Goal: Task Accomplishment & Management: Manage account settings

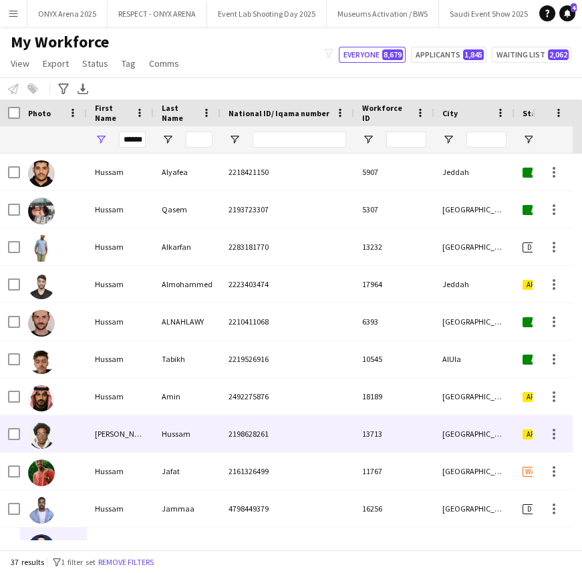
scroll to position [183, 0]
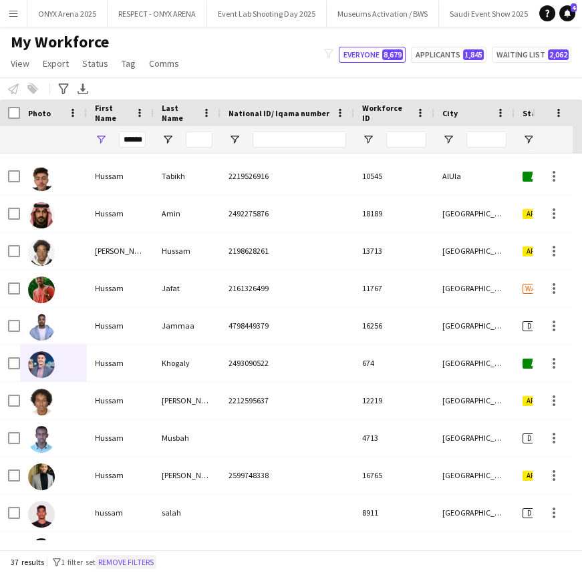
click at [150, 555] on button "Remove filters" at bounding box center [126, 562] width 61 height 15
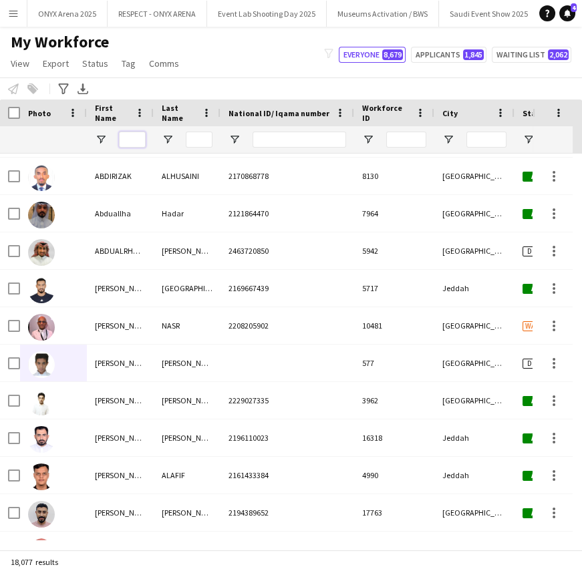
click at [130, 140] on input "First Name Filter Input" at bounding box center [132, 140] width 27 height 16
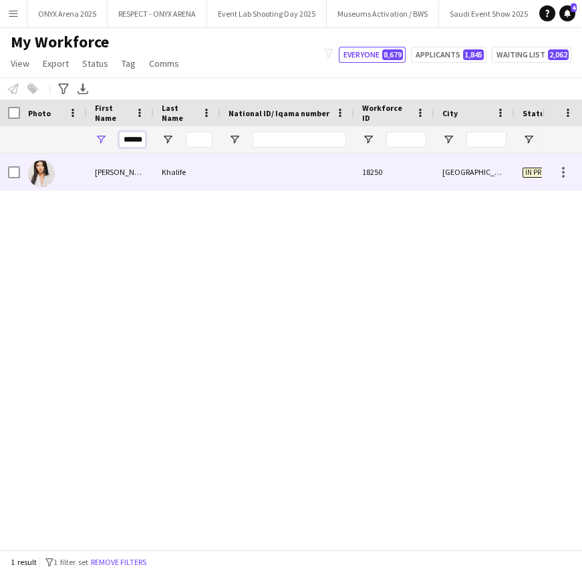
type input "******"
click at [94, 176] on div "[PERSON_NAME]" at bounding box center [120, 172] width 67 height 37
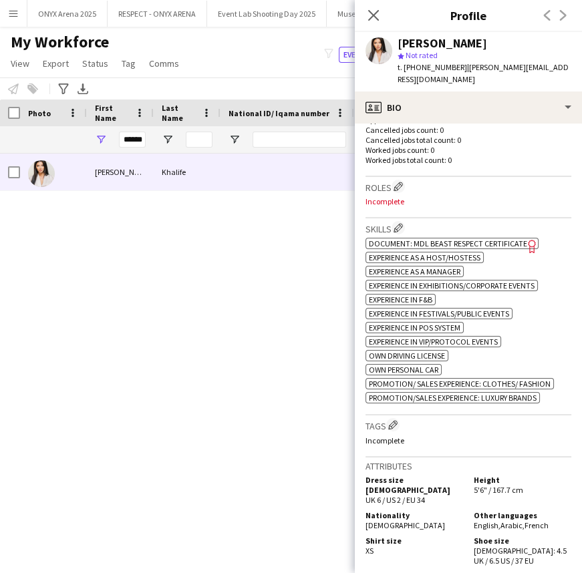
scroll to position [364, 0]
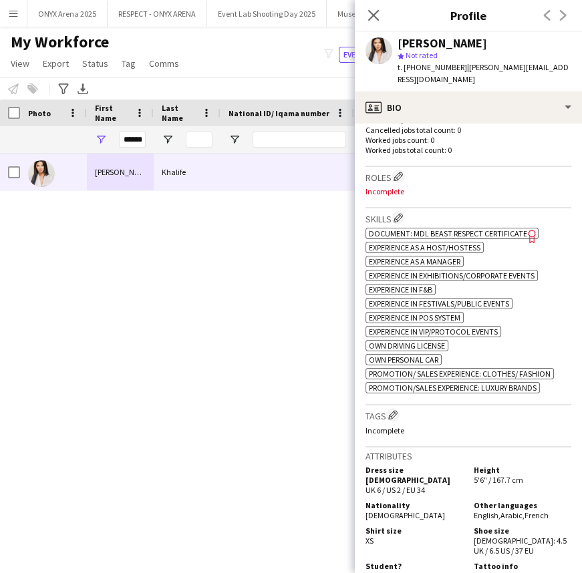
click at [487, 228] on span "Document: MDL Beast Respect Certificate" at bounding box center [448, 233] width 158 height 10
click at [398, 213] on app-icon "Edit crew company skills" at bounding box center [398, 217] width 9 height 9
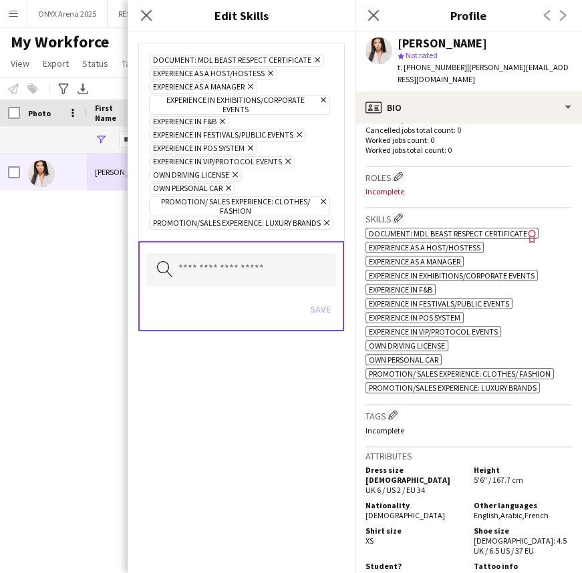
click at [318, 56] on icon "Remove" at bounding box center [315, 59] width 9 height 9
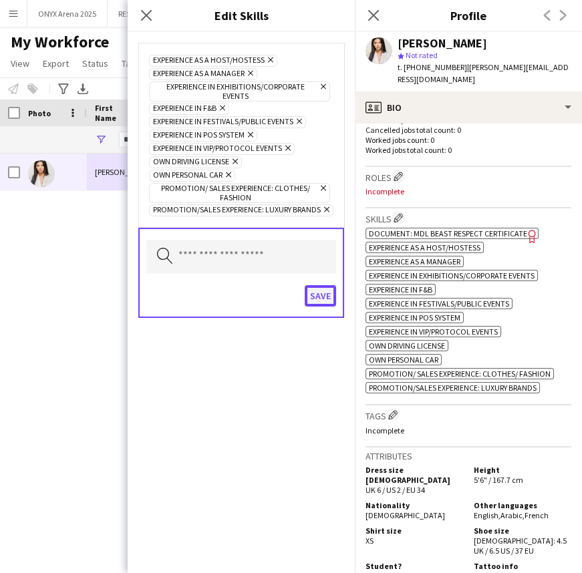
click at [330, 300] on button "Save" at bounding box center [320, 295] width 31 height 21
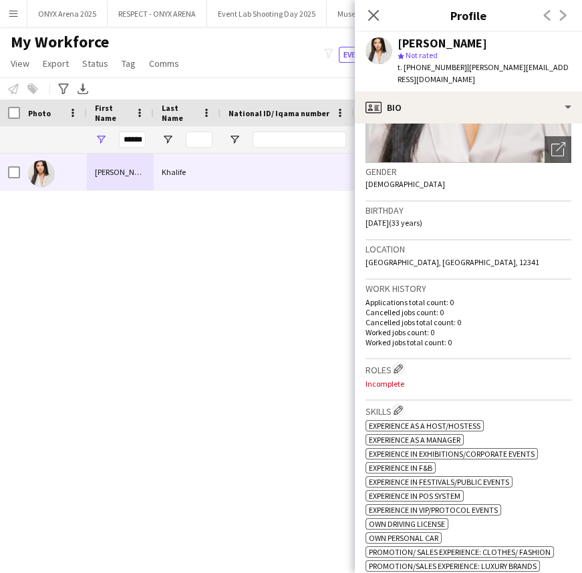
scroll to position [0, 0]
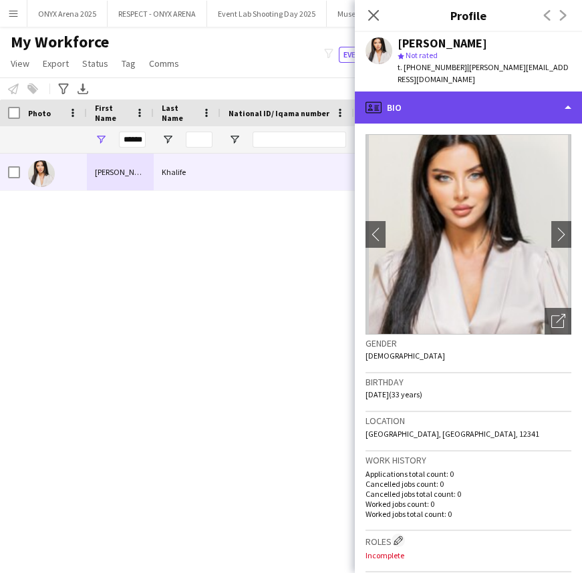
click at [404, 92] on div "profile Bio" at bounding box center [468, 108] width 227 height 32
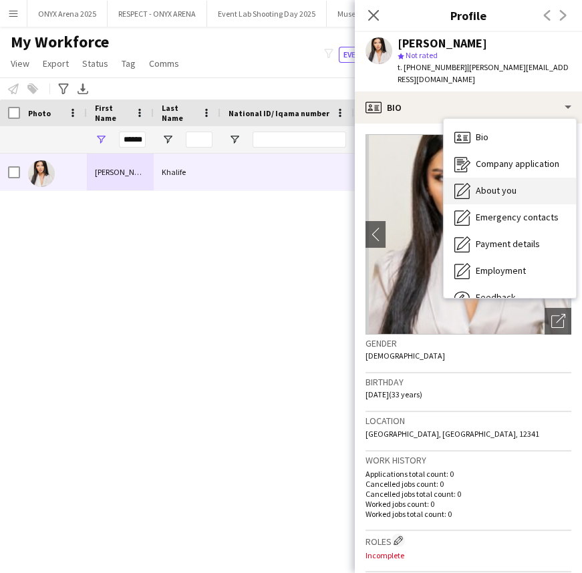
click at [508, 184] on span "About you" at bounding box center [496, 190] width 41 height 12
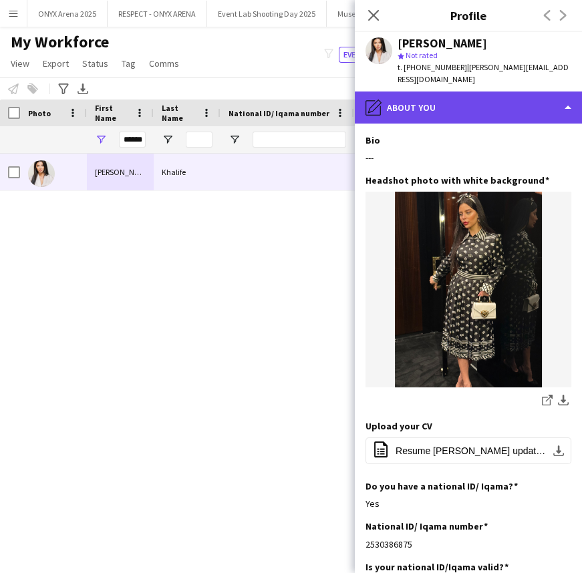
click at [463, 104] on div "pencil4 About you" at bounding box center [468, 108] width 227 height 32
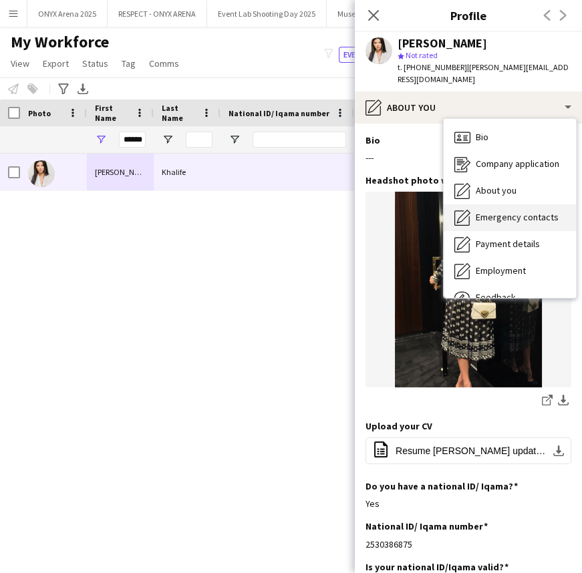
click at [494, 211] on span "Emergency contacts" at bounding box center [517, 217] width 83 height 12
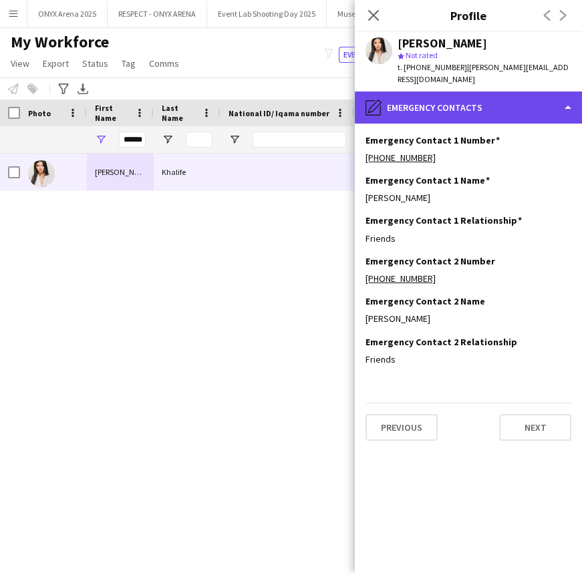
click at [463, 100] on div "pencil4 Emergency contacts" at bounding box center [468, 108] width 227 height 32
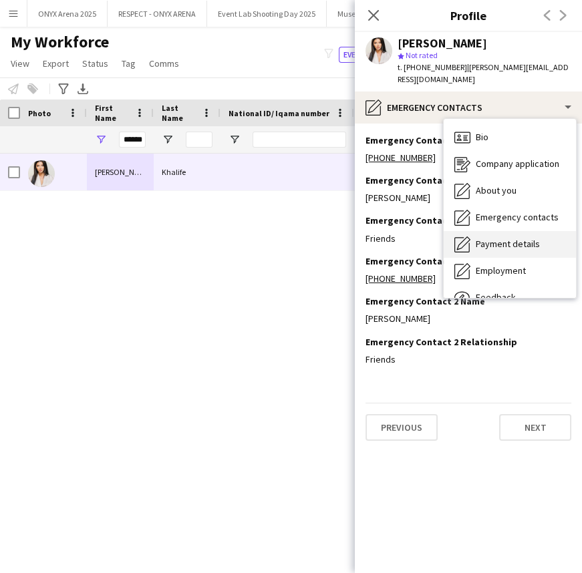
click at [481, 238] on span "Payment details" at bounding box center [508, 244] width 64 height 12
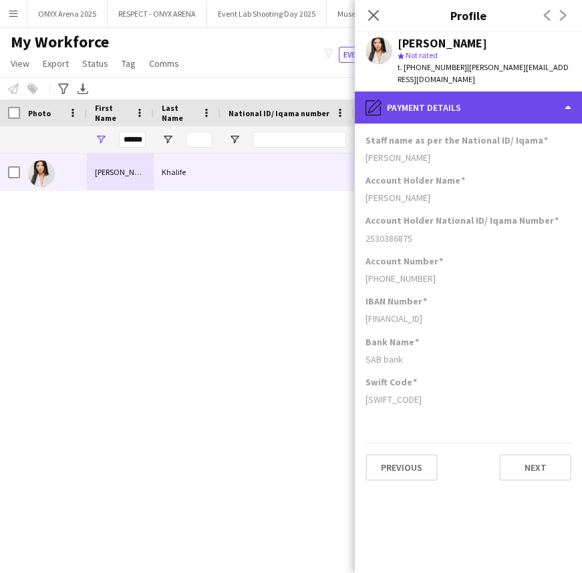
click at [483, 102] on div "pencil4 Payment details" at bounding box center [468, 108] width 227 height 32
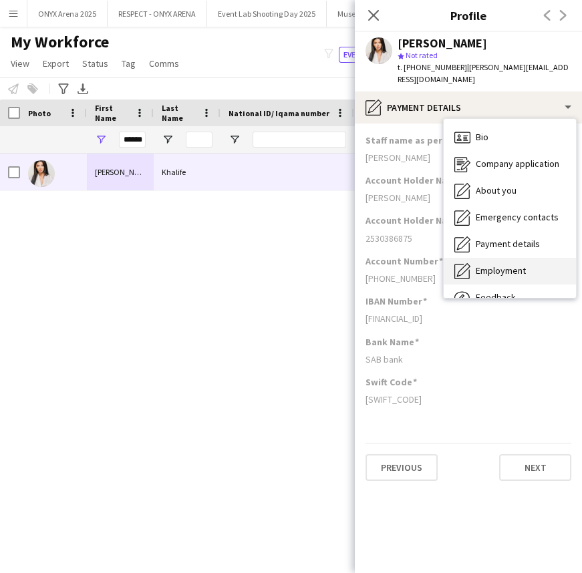
click at [497, 265] on span "Employment" at bounding box center [501, 271] width 50 height 12
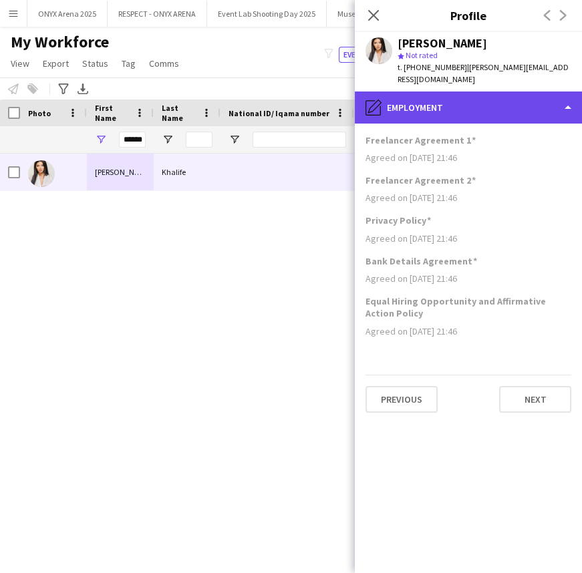
click at [454, 94] on div "pencil4 Employment" at bounding box center [468, 108] width 227 height 32
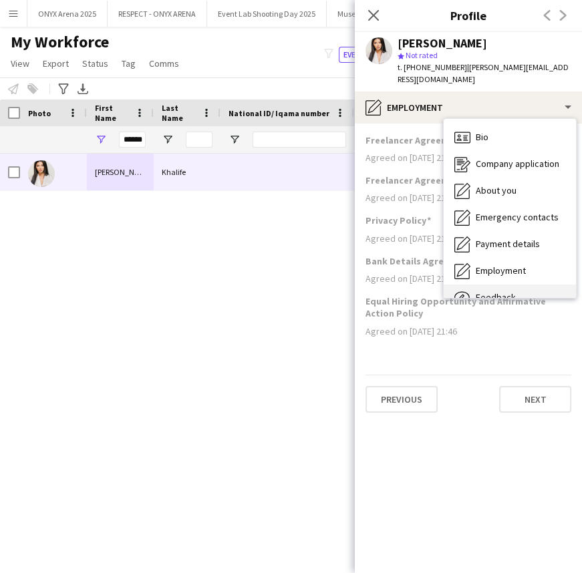
click at [490, 285] on div "Feedback Feedback" at bounding box center [510, 298] width 132 height 27
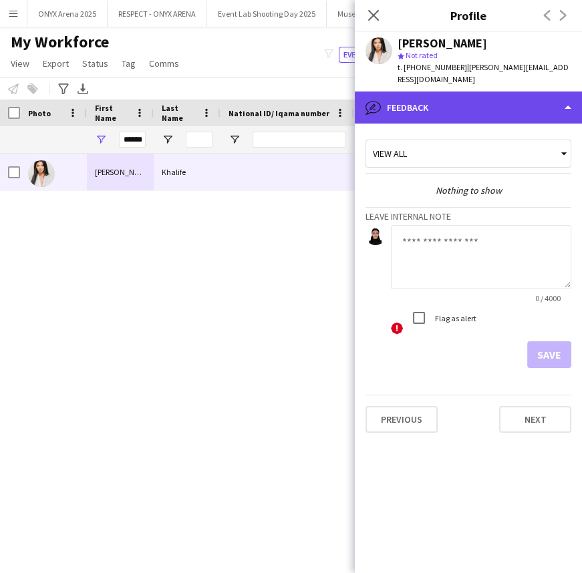
click at [458, 96] on div "bubble-pencil Feedback" at bounding box center [468, 108] width 227 height 32
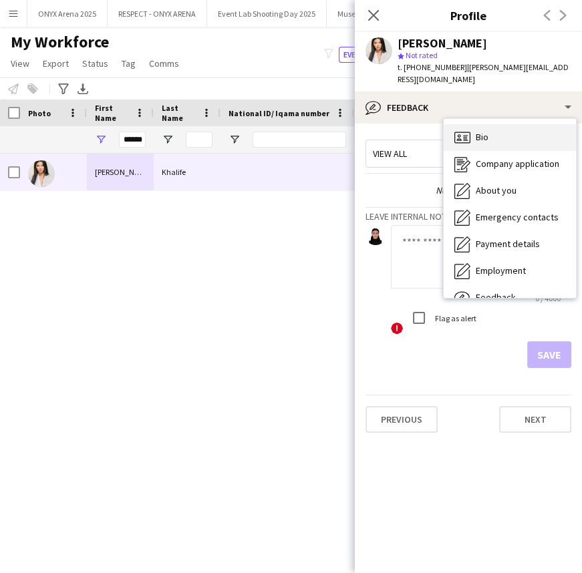
click at [476, 131] on span "Bio" at bounding box center [482, 137] width 13 height 12
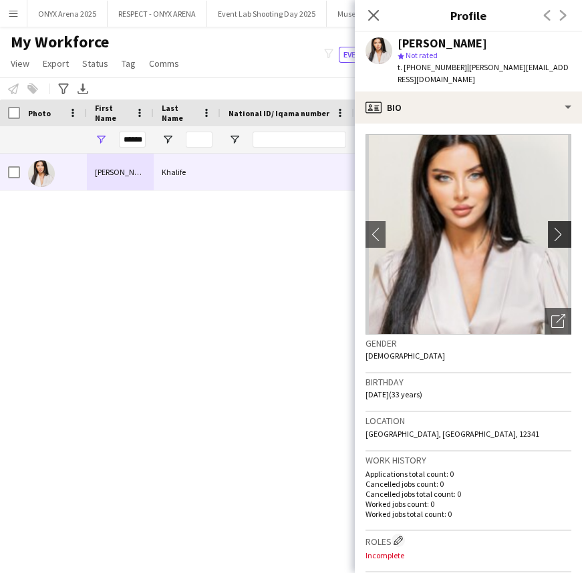
click at [557, 232] on button "chevron-right" at bounding box center [561, 234] width 27 height 27
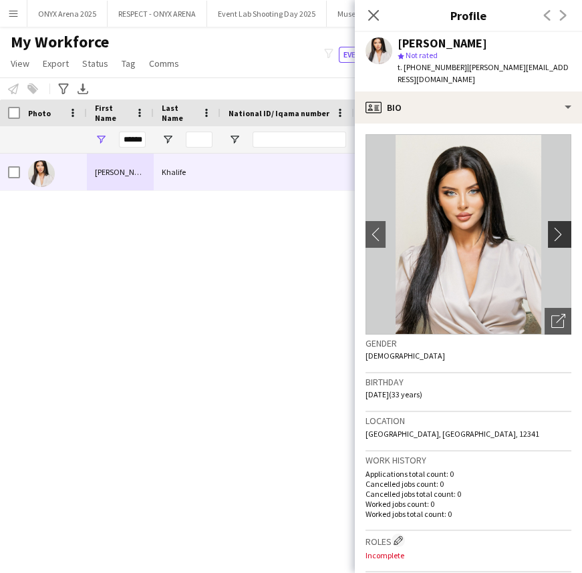
click at [557, 232] on button "chevron-right" at bounding box center [561, 234] width 27 height 27
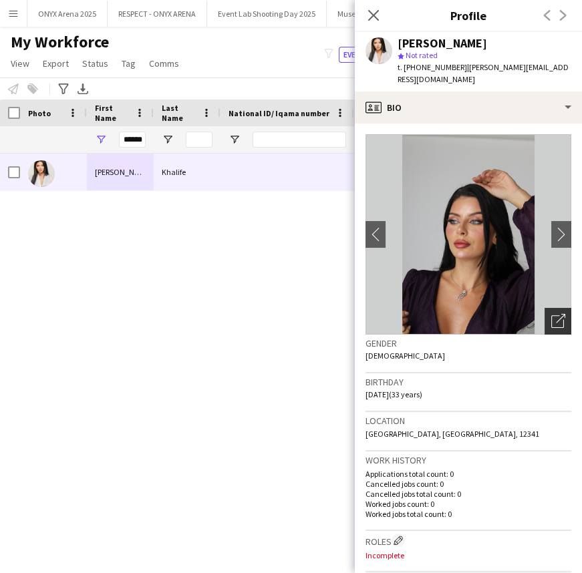
click at [557, 308] on div "Open photos pop-in" at bounding box center [557, 321] width 27 height 27
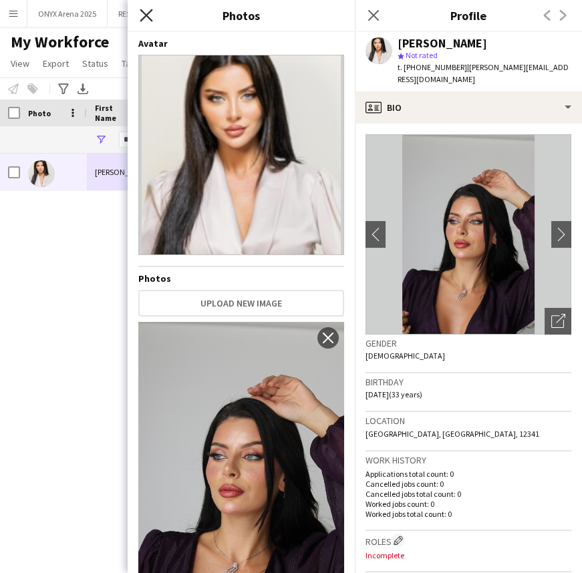
click at [149, 15] on icon "Close pop-in" at bounding box center [146, 15] width 13 height 13
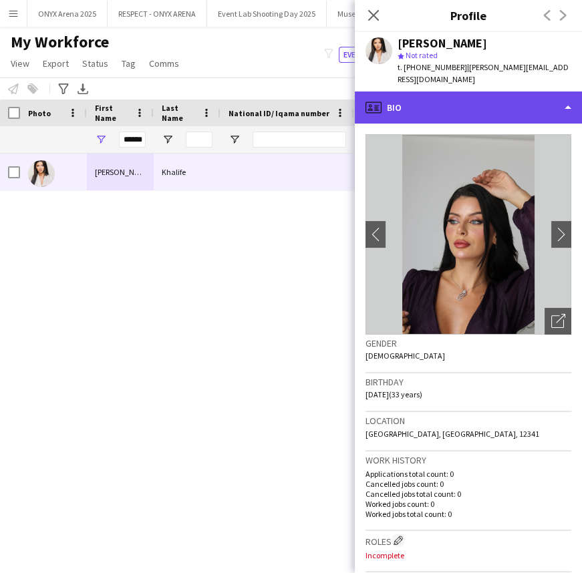
click at [472, 99] on div "profile Bio" at bounding box center [468, 108] width 227 height 32
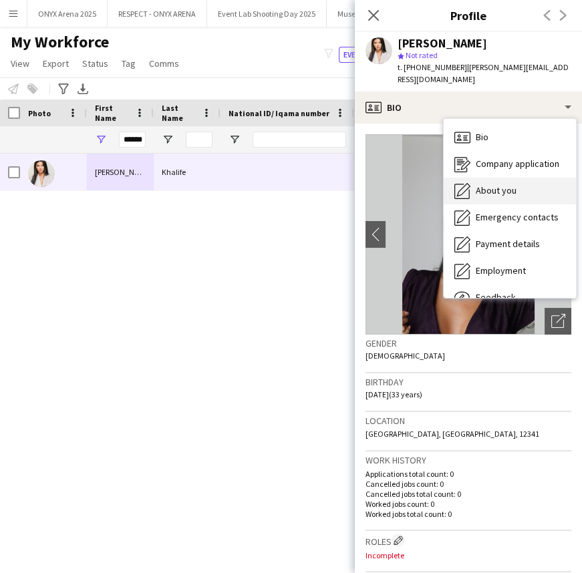
click at [482, 184] on span "About you" at bounding box center [496, 190] width 41 height 12
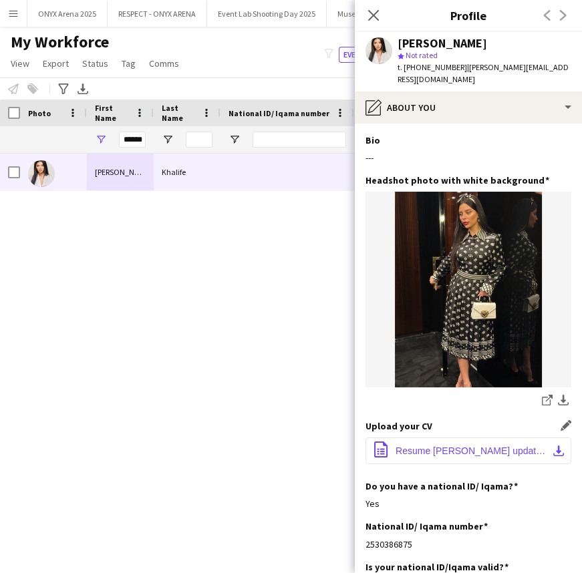
click at [458, 446] on span "Resume [PERSON_NAME] updated .pdf" at bounding box center [471, 451] width 151 height 11
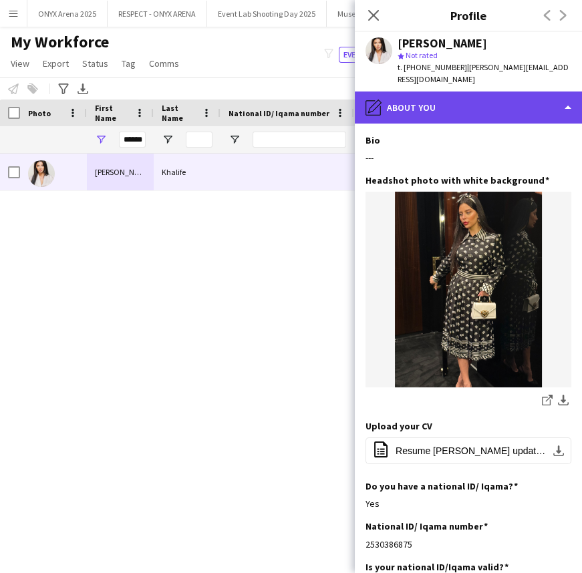
click at [457, 94] on div "pencil4 About you" at bounding box center [468, 108] width 227 height 32
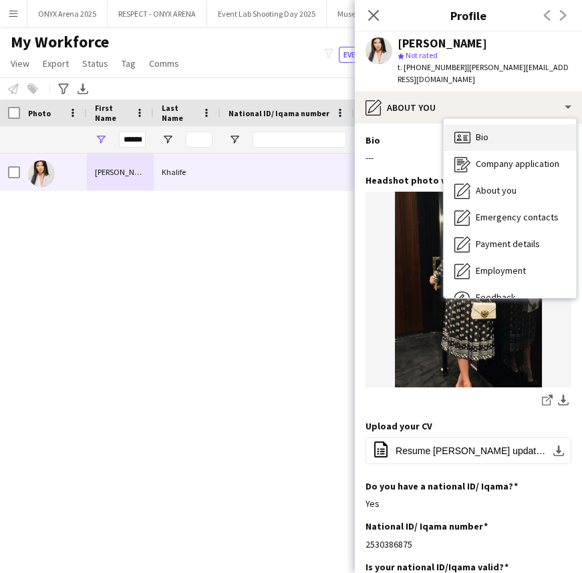
click at [460, 130] on icon "Bio" at bounding box center [462, 138] width 16 height 16
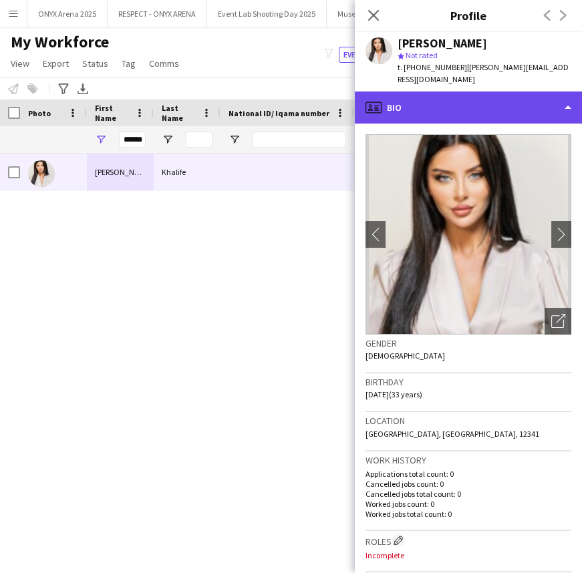
click at [561, 97] on div "profile Bio" at bounding box center [468, 108] width 227 height 32
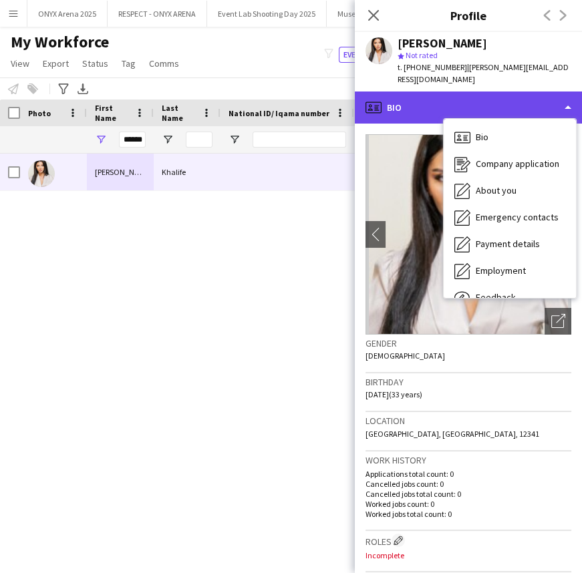
click at [561, 97] on div "profile Bio" at bounding box center [468, 108] width 227 height 32
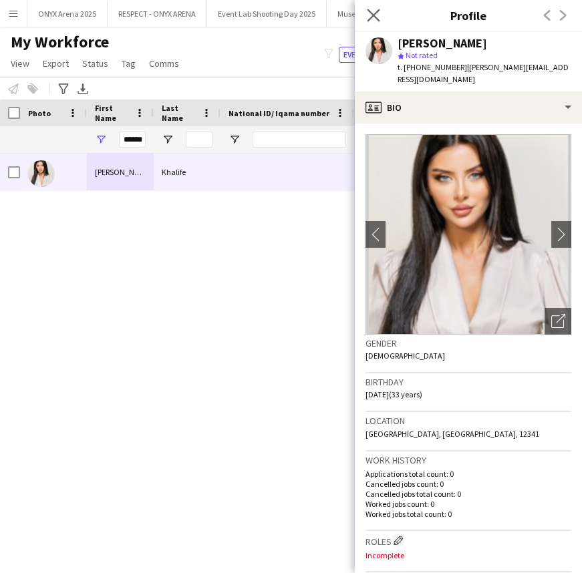
click at [374, 20] on icon "Close pop-in" at bounding box center [373, 15] width 13 height 13
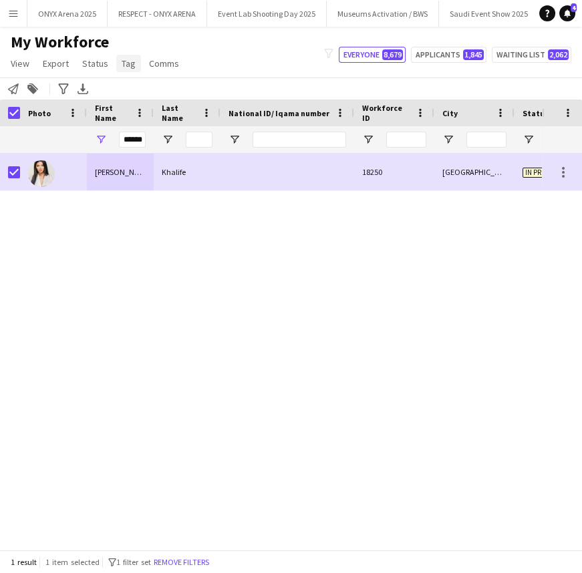
click at [124, 65] on span "Tag" at bounding box center [129, 63] width 14 height 12
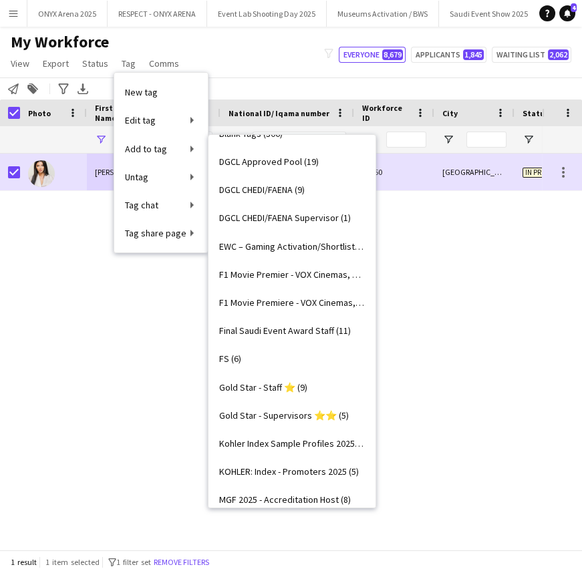
scroll to position [364, 0]
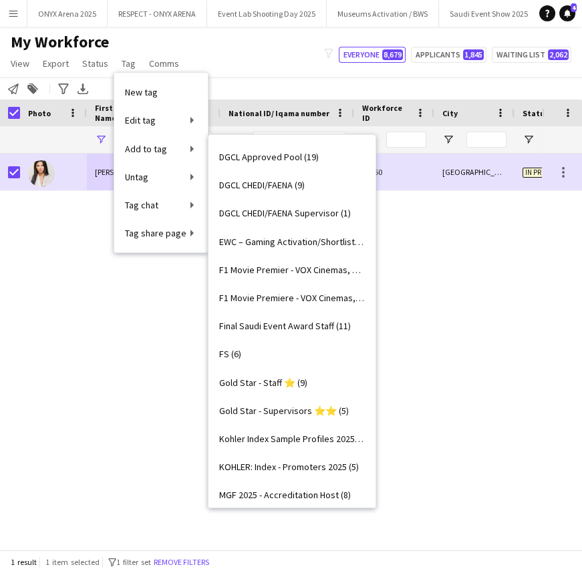
click at [280, 326] on span "Final Saudi Event Award Staff (11)" at bounding box center [285, 326] width 132 height 12
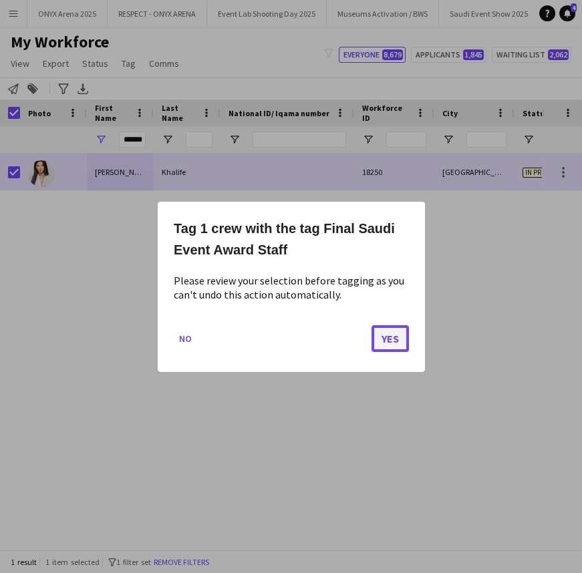
click at [385, 338] on button "Yes" at bounding box center [389, 338] width 37 height 27
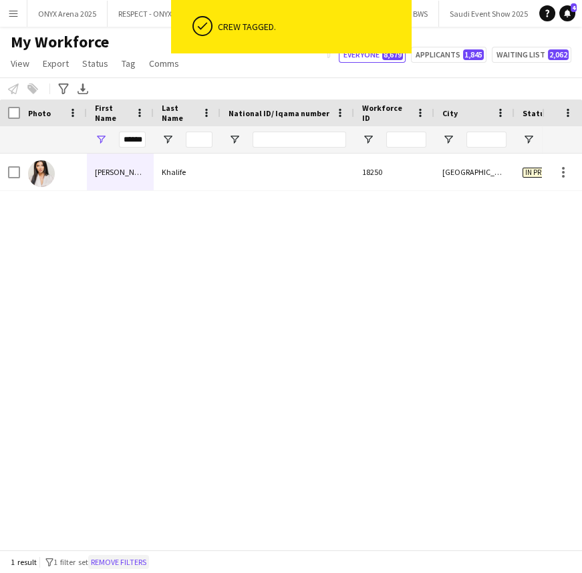
click at [138, 556] on button "Remove filters" at bounding box center [118, 562] width 61 height 15
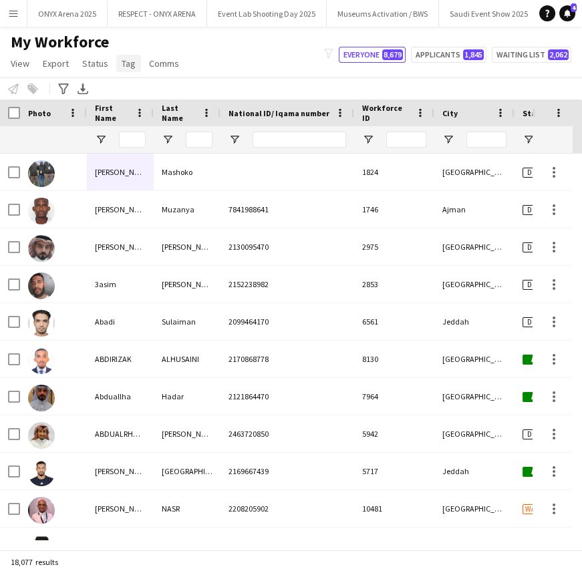
click at [126, 67] on span "Tag" at bounding box center [129, 63] width 14 height 12
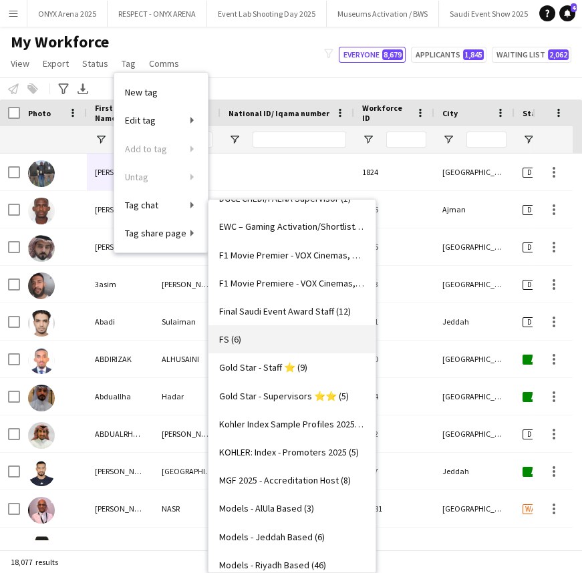
scroll to position [425, 0]
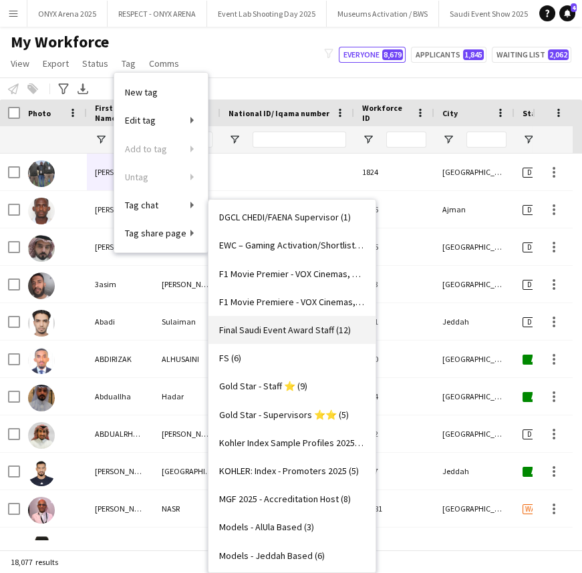
click at [254, 329] on span "Final Saudi Event Award Staff (12)" at bounding box center [285, 330] width 132 height 12
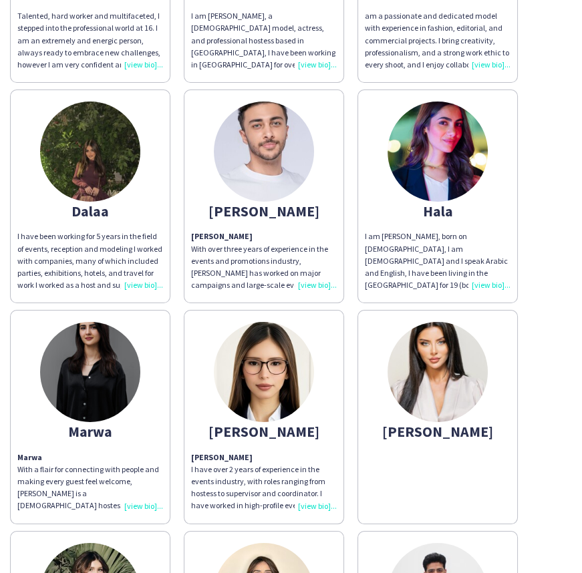
scroll to position [243, 0]
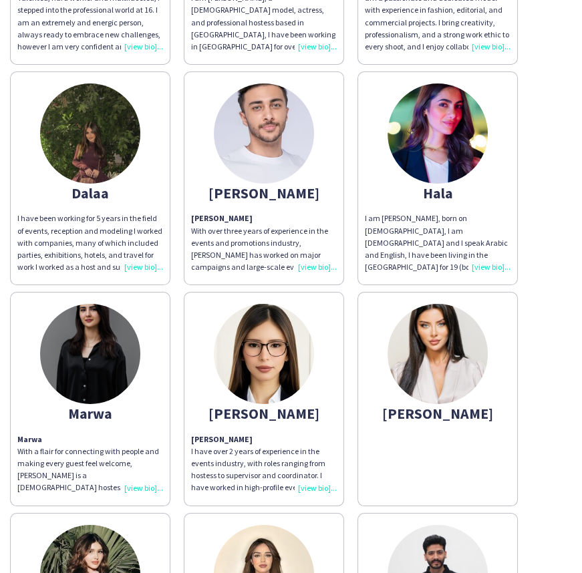
click at [448, 394] on img at bounding box center [437, 354] width 100 height 100
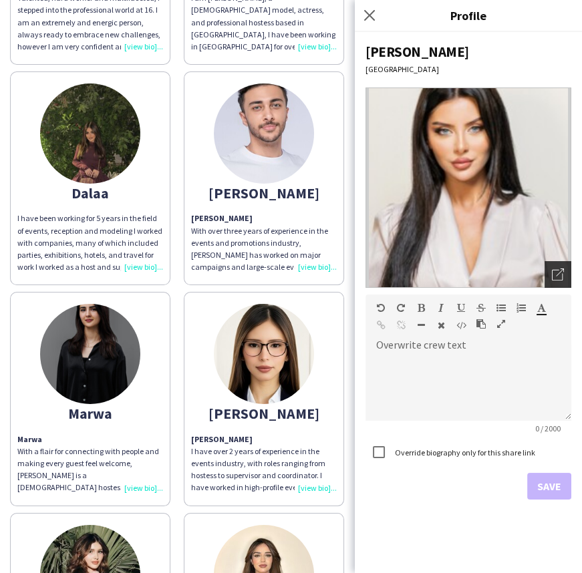
click at [557, 278] on icon "Open photos pop-in" at bounding box center [558, 275] width 12 height 12
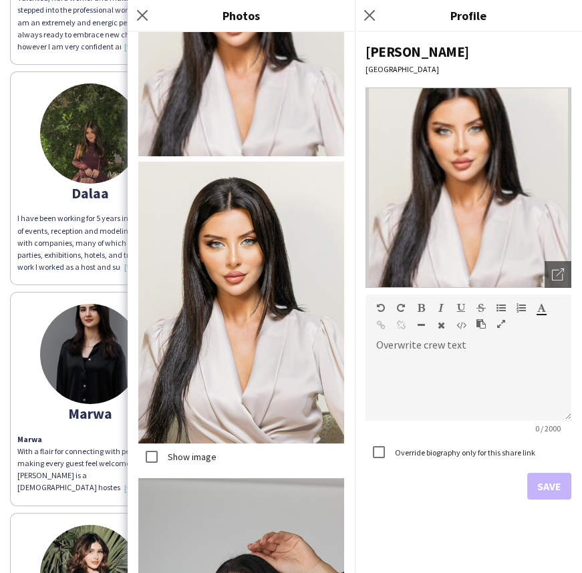
scroll to position [348, 0]
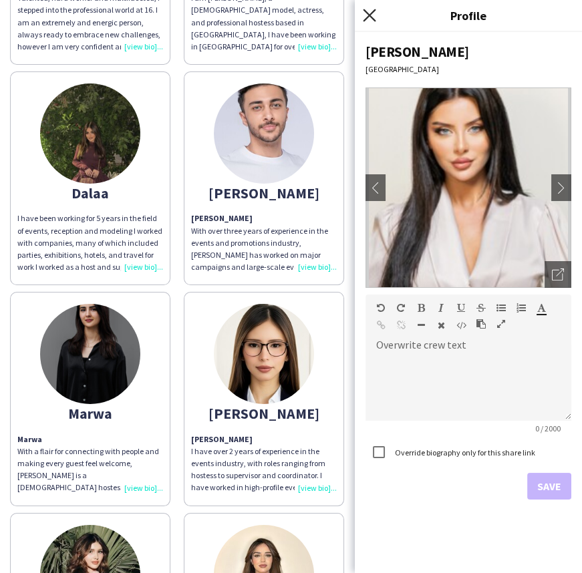
click at [365, 17] on icon "Close pop-in" at bounding box center [369, 15] width 13 height 13
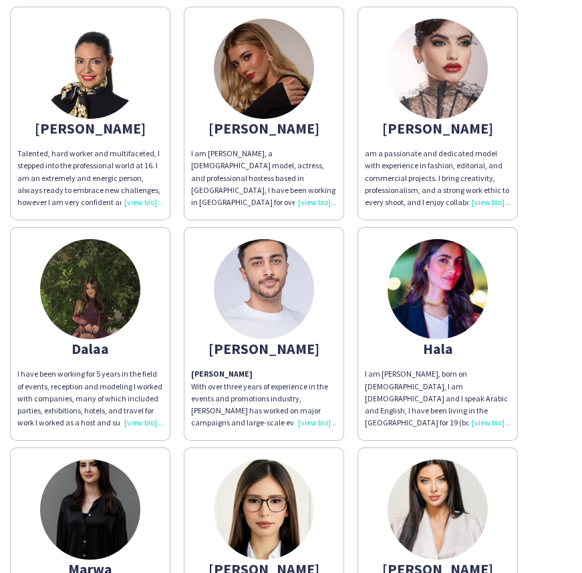
scroll to position [0, 0]
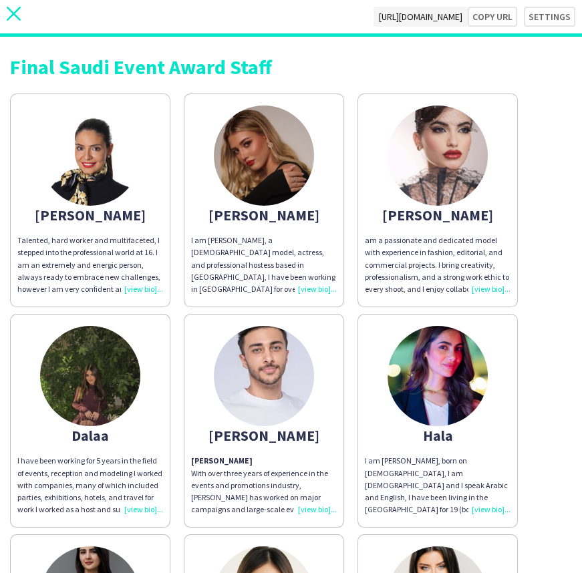
click at [17, 13] on icon "close" at bounding box center [14, 14] width 14 height 14
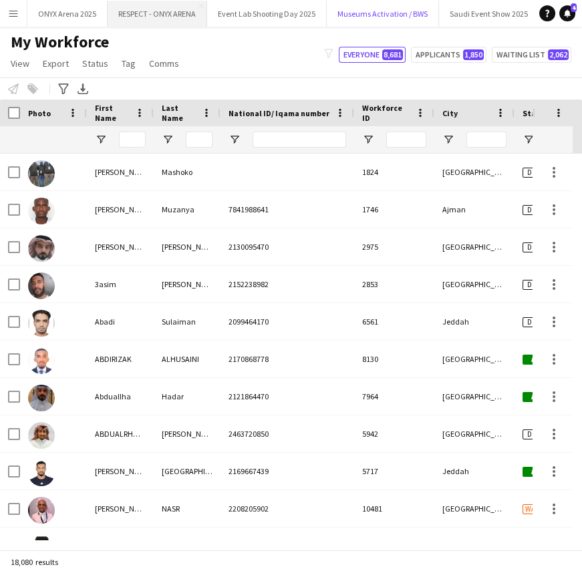
drag, startPoint x: 365, startPoint y: 14, endPoint x: 129, endPoint y: 19, distance: 235.9
click at [129, 19] on div "ONYX Arena 2025 Close RESPECT - ONYX ARENA Close Event Lab Shooting Day 2025 Cl…" at bounding box center [280, 13] width 507 height 27
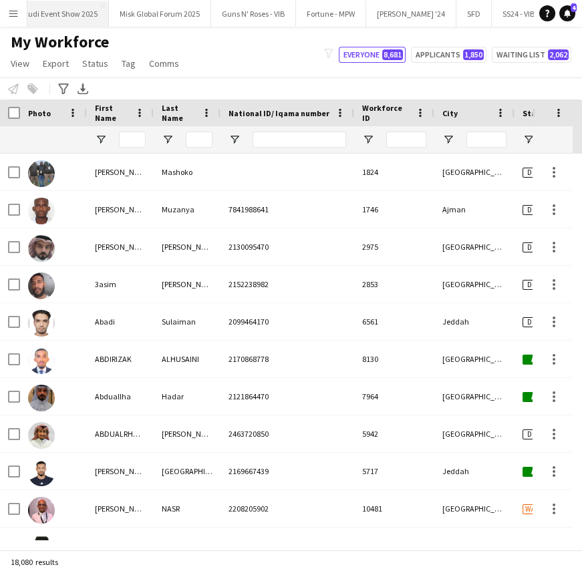
click at [47, 10] on button "Saudi Event Show 2025 Close" at bounding box center [59, 14] width 100 height 26
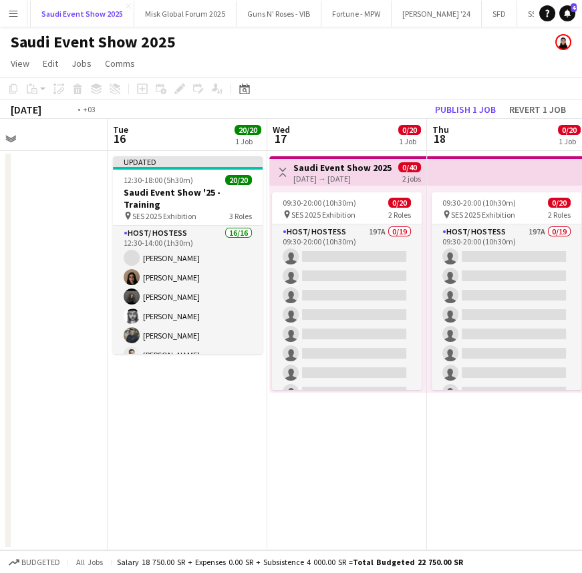
scroll to position [0, 290]
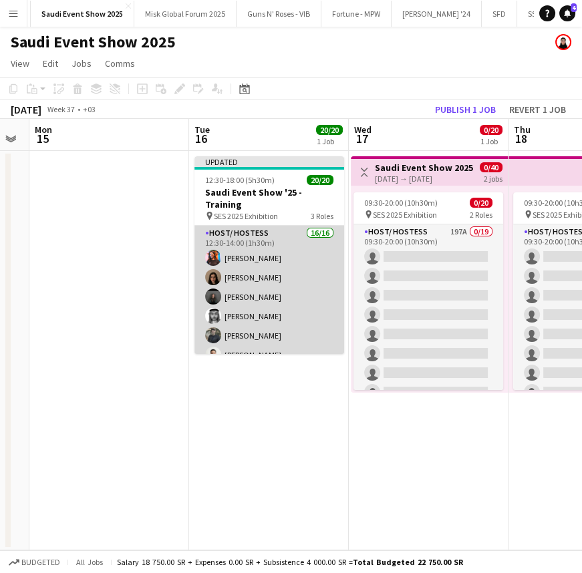
click at [261, 268] on app-card-role "Host/ Hostess 16/16 12:30-14:00 (1h30m) [PERSON_NAME] Ghayd Ahmad [PERSON_NAME]…" at bounding box center [269, 394] width 150 height 336
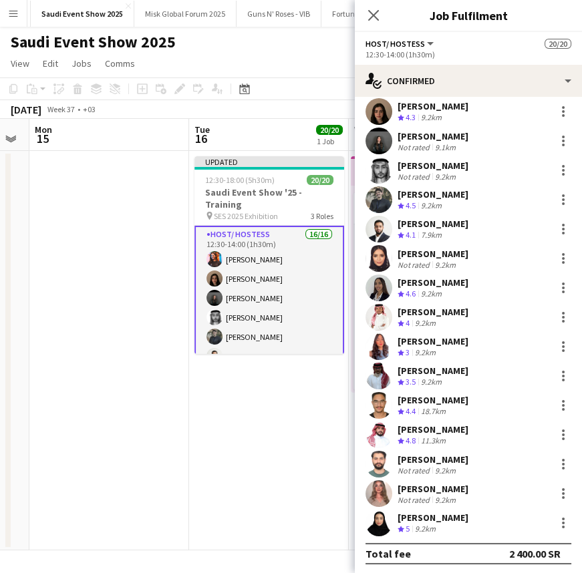
scroll to position [67, 0]
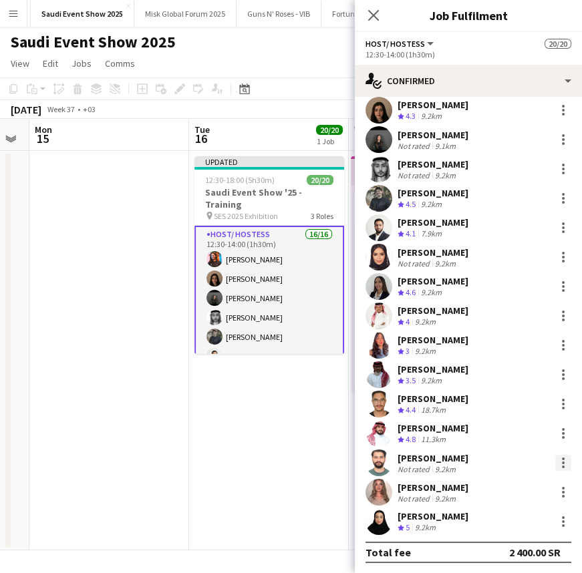
click at [555, 459] on div at bounding box center [563, 463] width 16 height 16
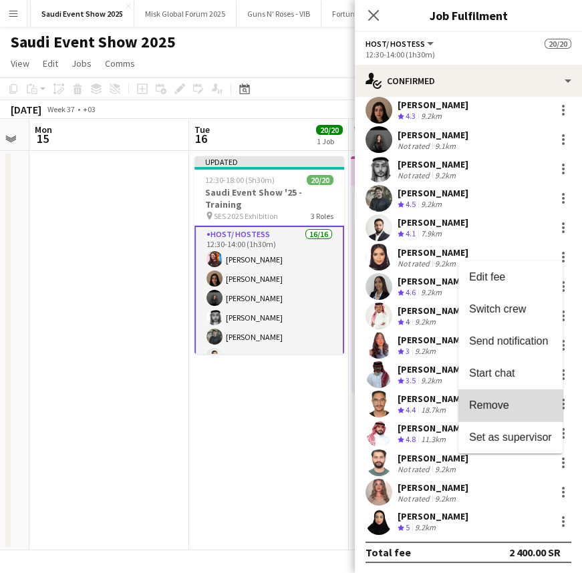
click at [524, 408] on span "Remove" at bounding box center [510, 406] width 83 height 12
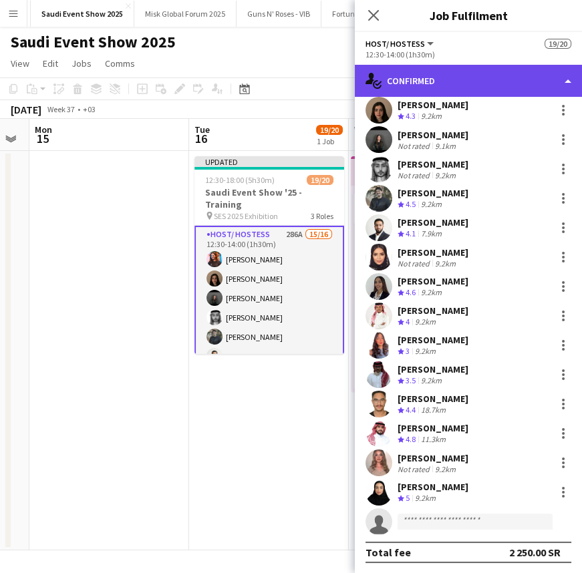
click at [451, 91] on div "single-neutral-actions-check-2 Confirmed" at bounding box center [468, 81] width 227 height 32
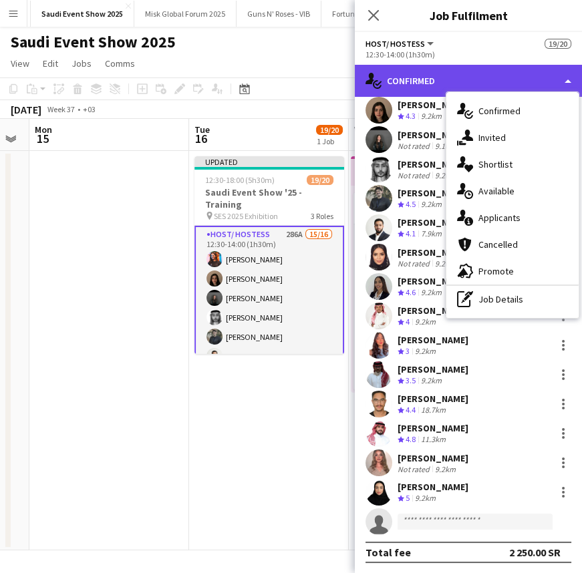
click at [436, 86] on div "single-neutral-actions-check-2 Confirmed" at bounding box center [468, 81] width 227 height 32
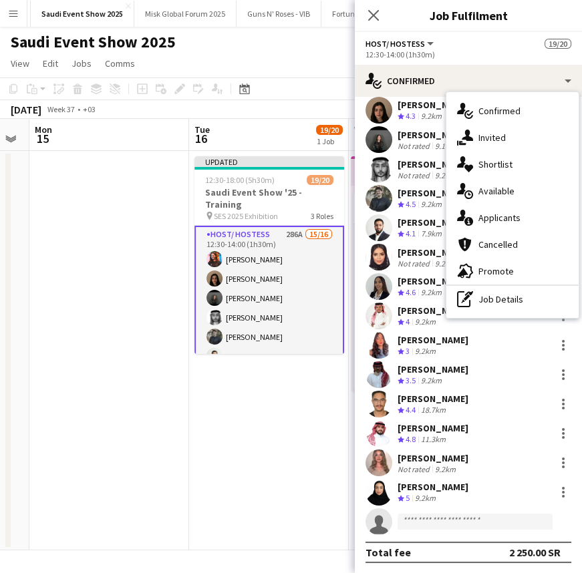
click at [224, 419] on app-date-cell "Updated 12:30-18:00 (5h30m) 19/20 Saudi Event Show '25 - Training pin SES 2025 …" at bounding box center [269, 351] width 160 height 400
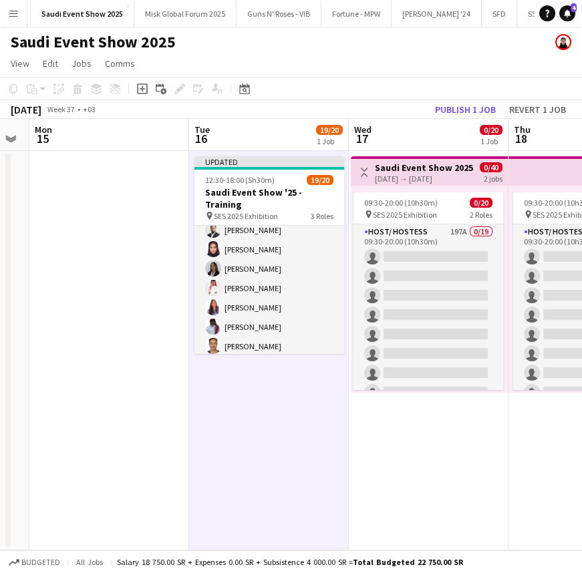
scroll to position [0, 0]
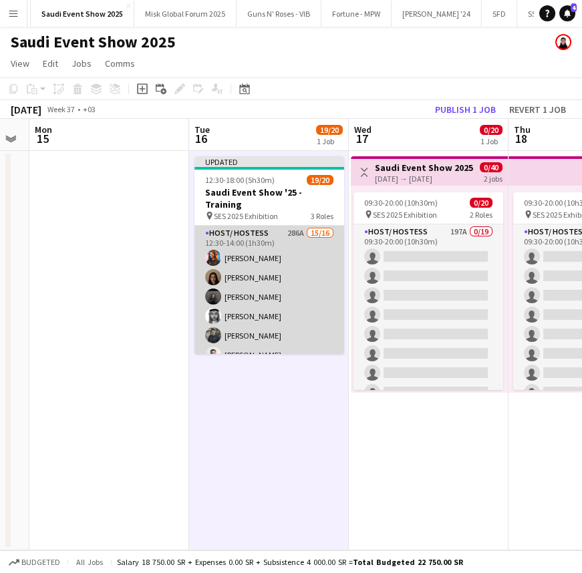
click at [261, 293] on app-card-role "Host/ Hostess 286A 15/16 12:30-14:00 (1h30m) [PERSON_NAME] Ghayd Ahmad [PERSON_…" at bounding box center [269, 394] width 150 height 336
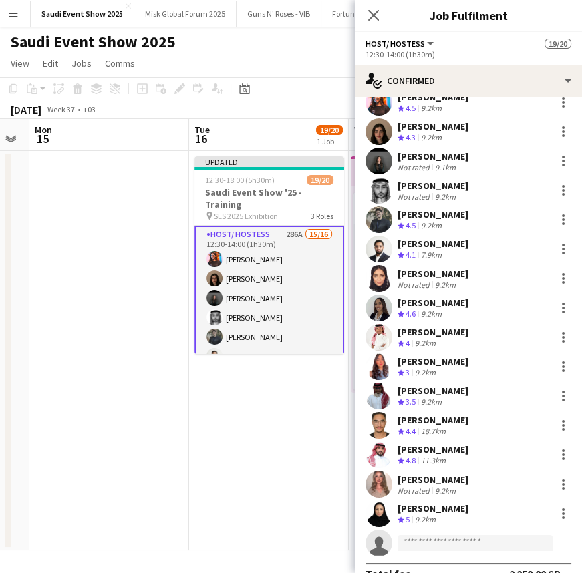
scroll to position [67, 0]
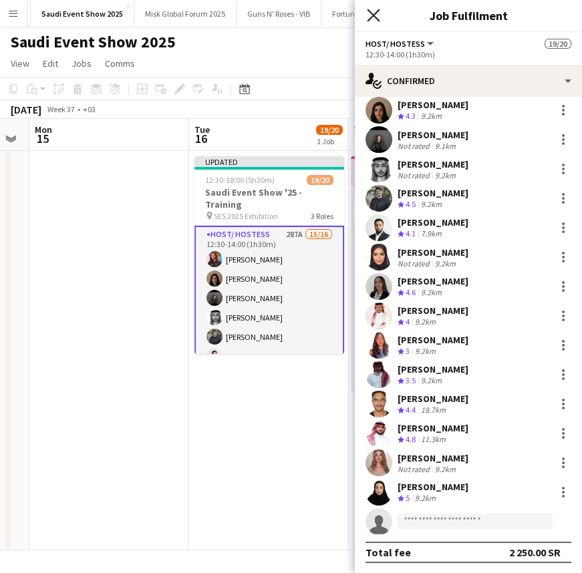
click at [373, 18] on icon "Close pop-in" at bounding box center [373, 15] width 13 height 13
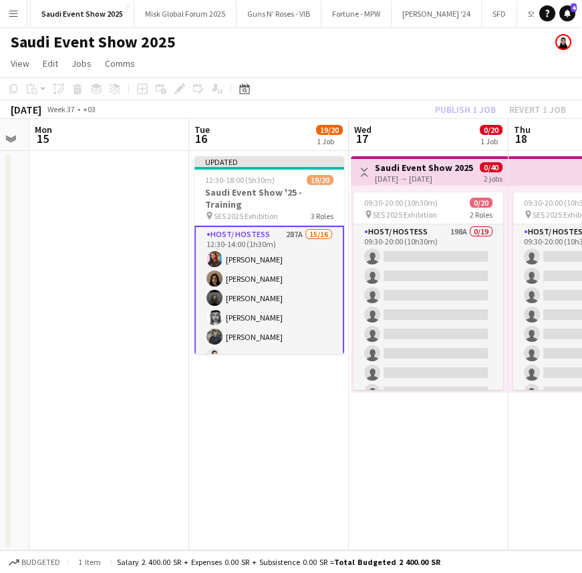
click at [15, 17] on app-icon "Menu" at bounding box center [13, 13] width 11 height 11
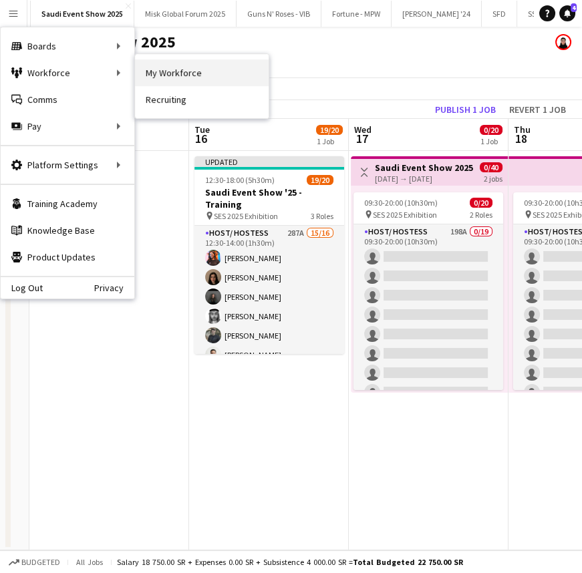
click at [157, 66] on link "My Workforce" at bounding box center [202, 72] width 134 height 27
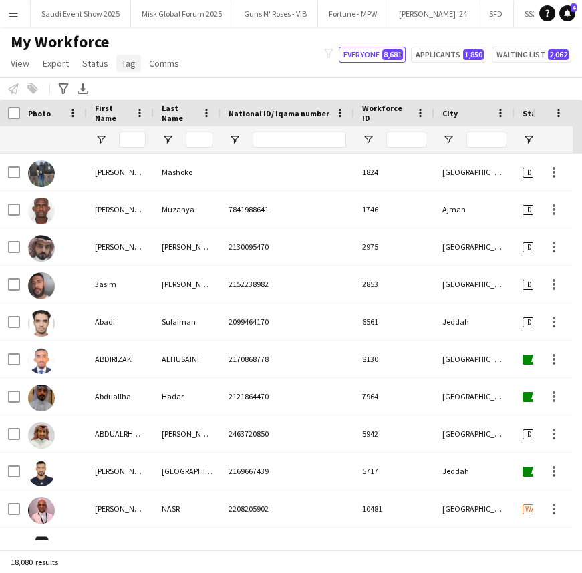
click at [122, 65] on span "Tag" at bounding box center [129, 63] width 14 height 12
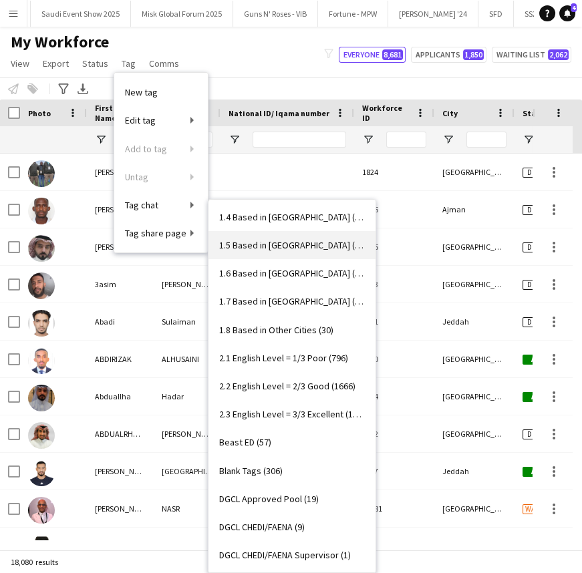
scroll to position [425, 0]
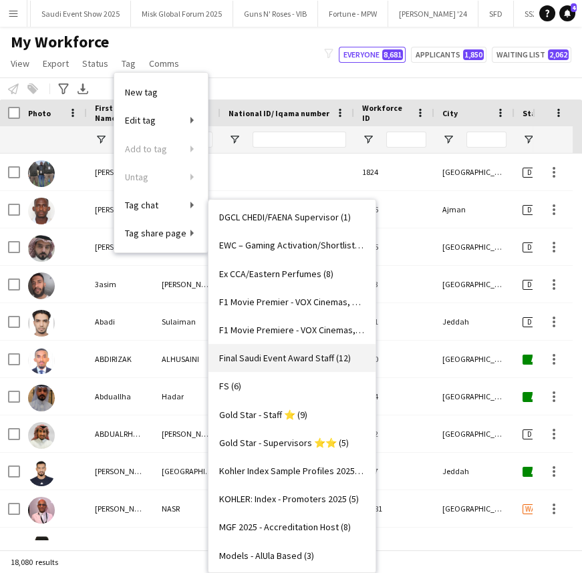
click at [251, 352] on span "Final Saudi Event Award Staff (12)" at bounding box center [285, 358] width 132 height 12
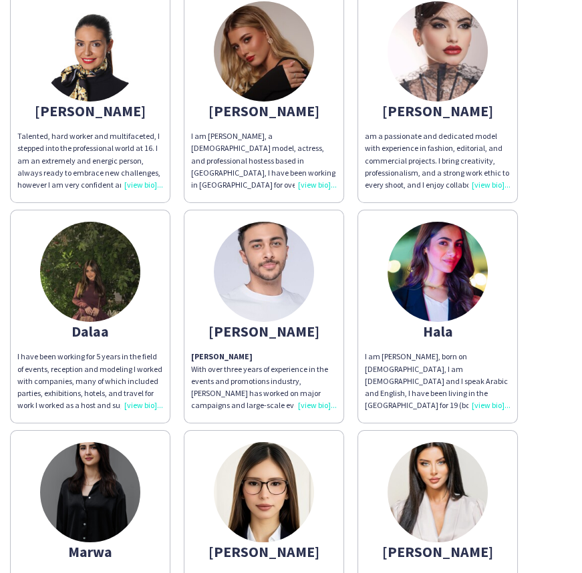
scroll to position [121, 0]
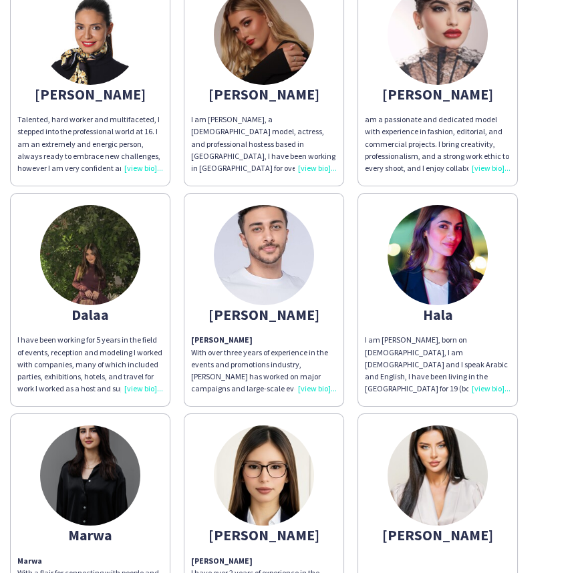
click at [148, 386] on div "I have been working for 5 years in the field of events, reception and modeling …" at bounding box center [90, 364] width 146 height 61
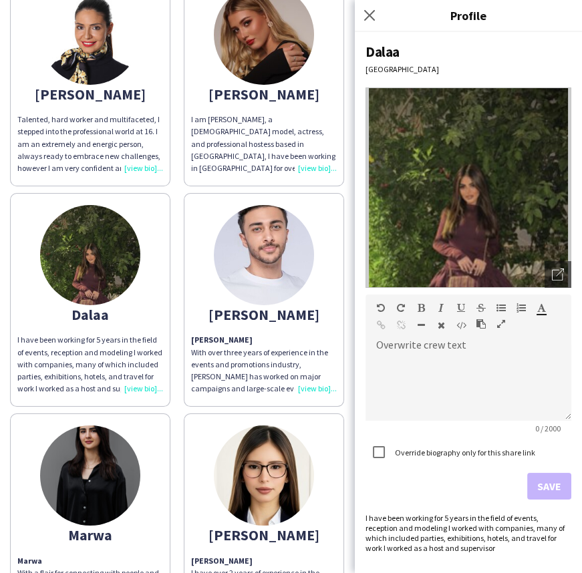
scroll to position [454, 0]
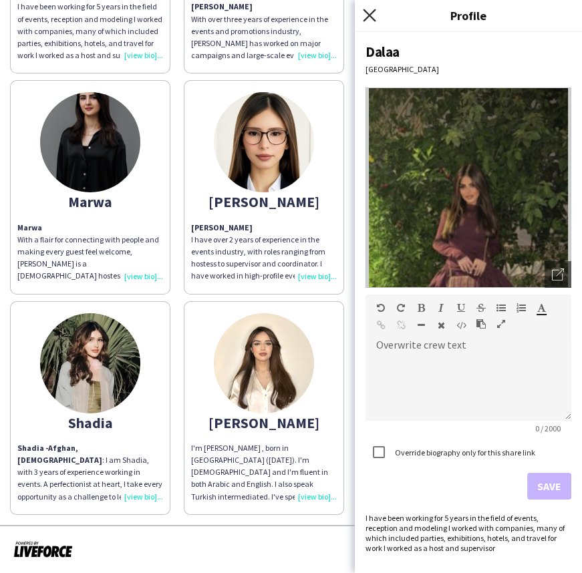
click at [373, 18] on icon at bounding box center [369, 15] width 13 height 13
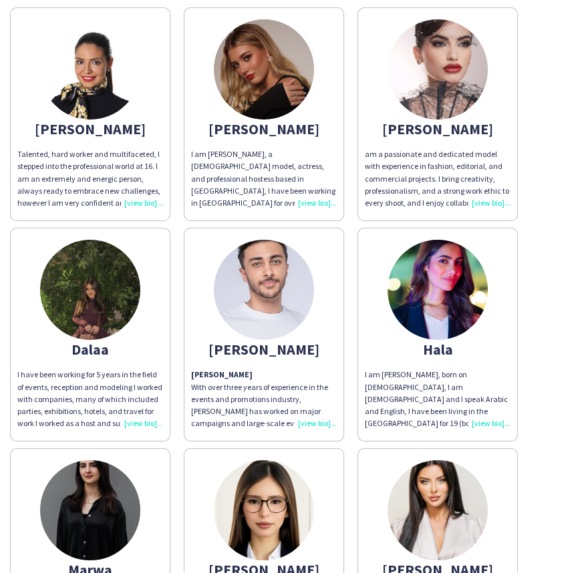
scroll to position [0, 0]
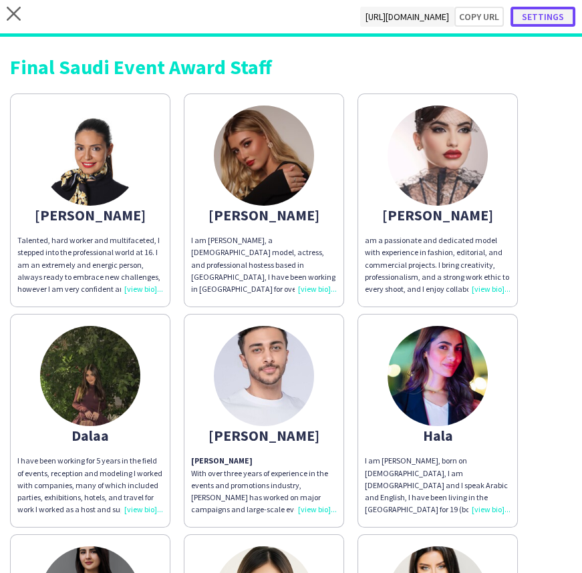
click at [527, 21] on button "Settings" at bounding box center [542, 17] width 65 height 20
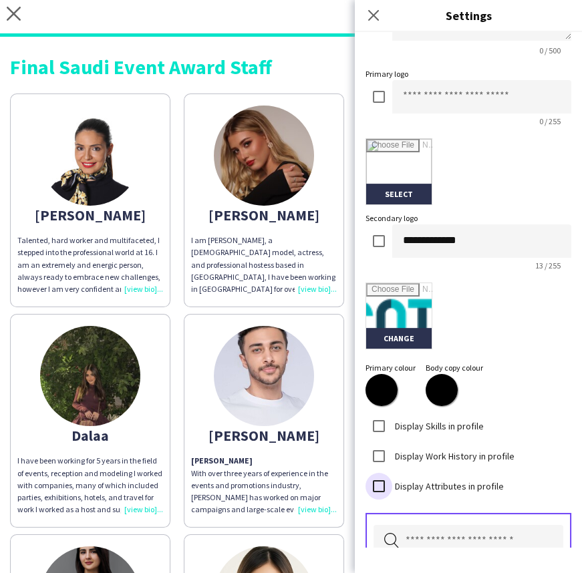
scroll to position [328, 0]
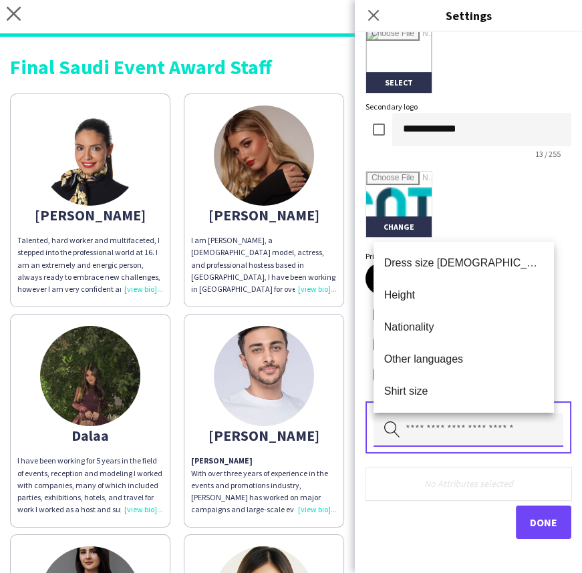
click at [434, 424] on input "text" at bounding box center [468, 430] width 190 height 33
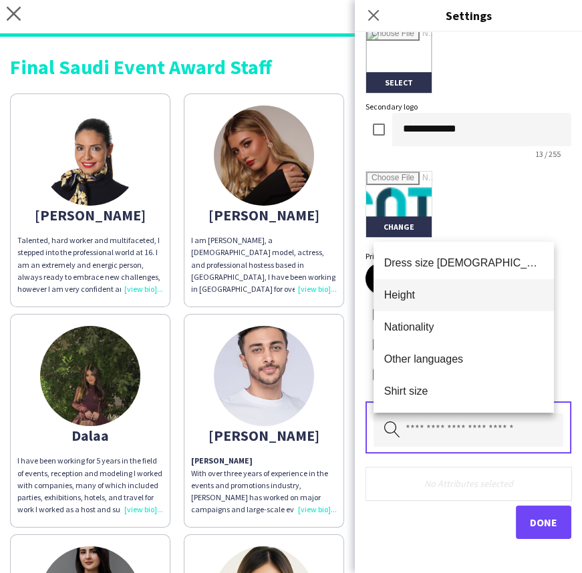
click at [426, 293] on span "Height" at bounding box center [464, 295] width 160 height 13
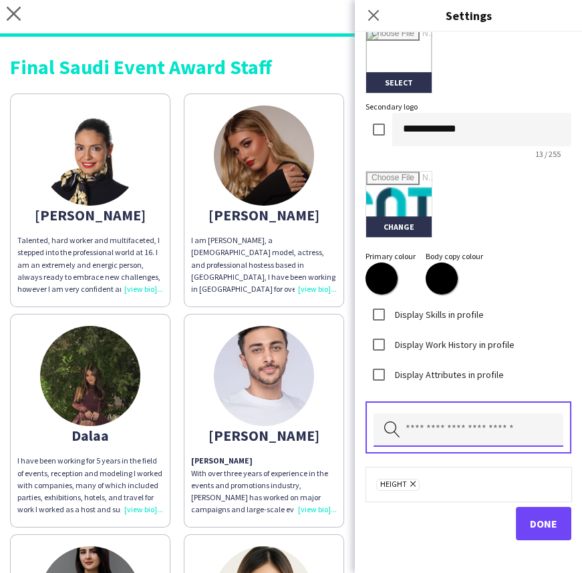
click at [448, 428] on input "text" at bounding box center [468, 430] width 190 height 33
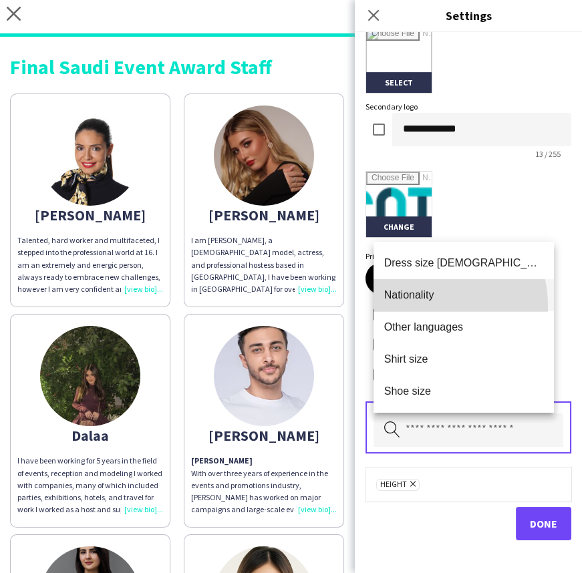
click at [423, 307] on mat-option "Nationality" at bounding box center [463, 295] width 181 height 32
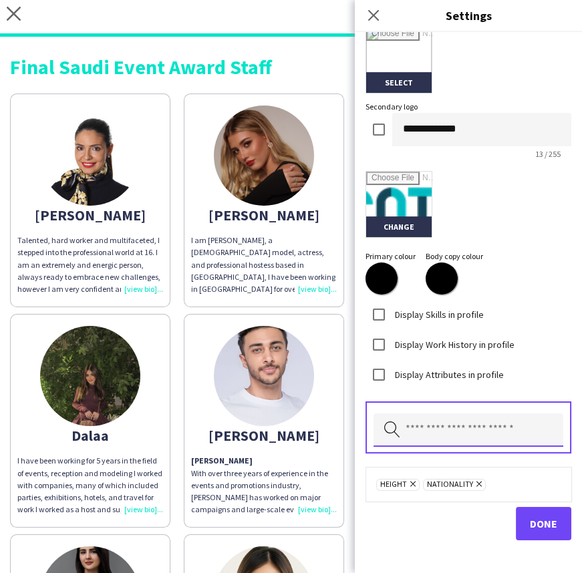
click at [474, 428] on input "text" at bounding box center [468, 430] width 190 height 33
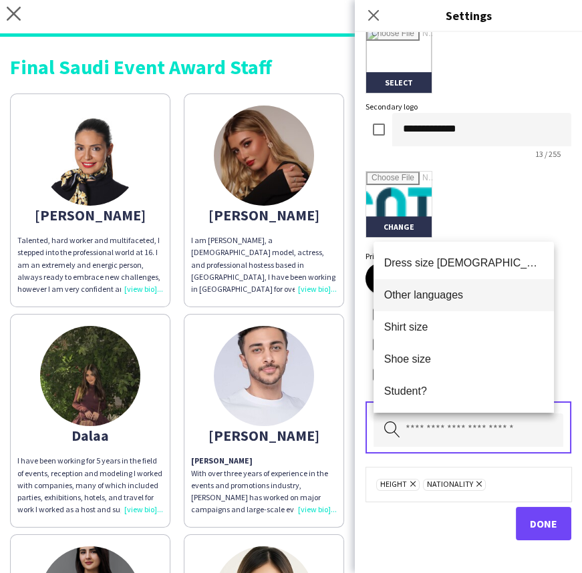
click at [442, 303] on mat-option "Other languages" at bounding box center [463, 295] width 181 height 32
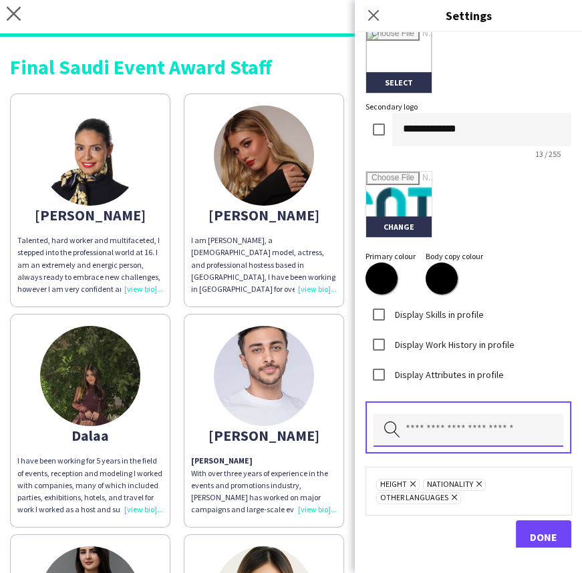
click at [434, 431] on input "text" at bounding box center [468, 430] width 190 height 33
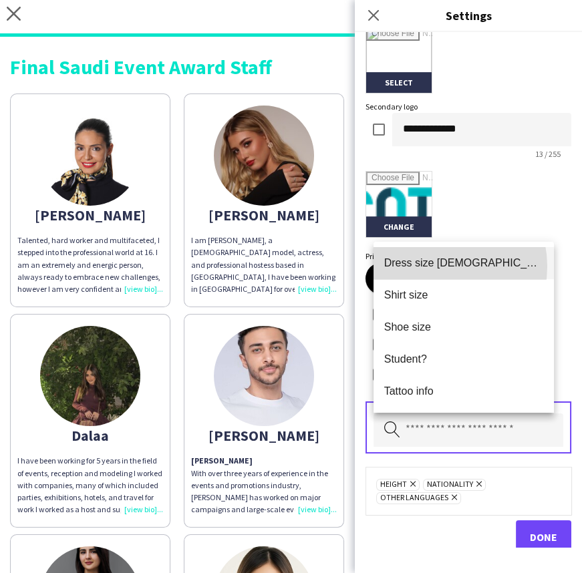
click at [430, 267] on span "Dress size [DEMOGRAPHIC_DATA]" at bounding box center [464, 263] width 160 height 13
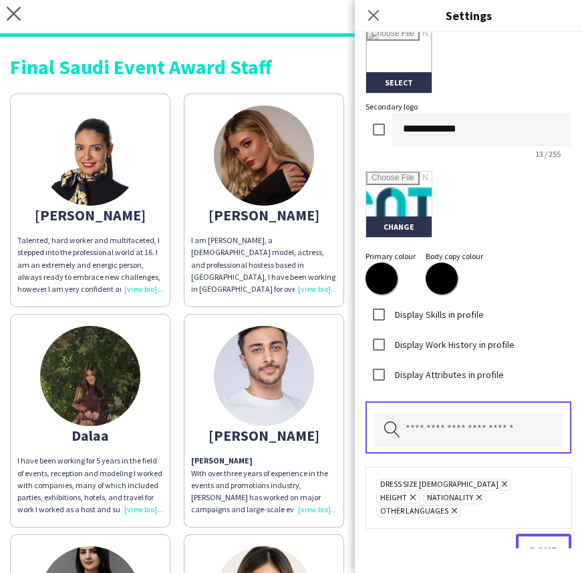
click at [530, 544] on span "Done" at bounding box center [543, 550] width 27 height 13
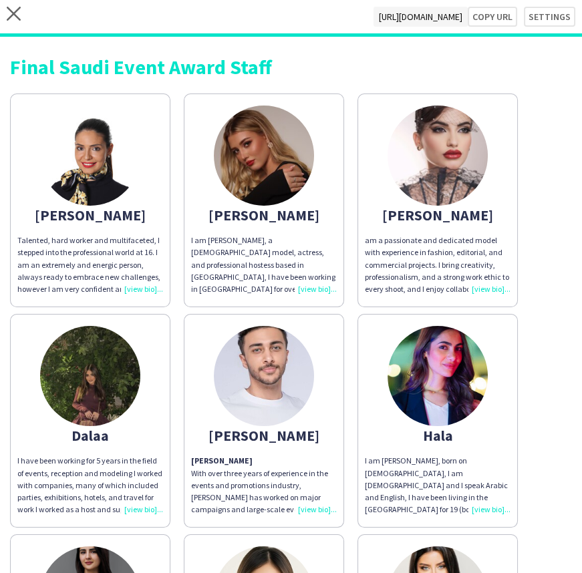
click at [150, 512] on div "I have been working for 5 years in the field of events, reception and modeling …" at bounding box center [90, 485] width 146 height 61
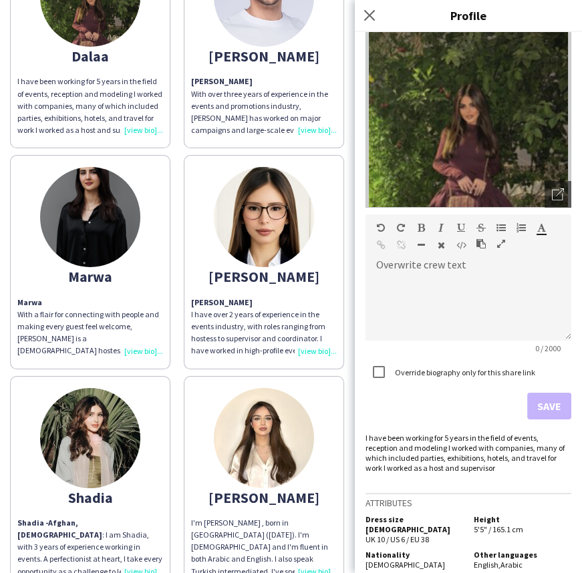
scroll to position [454, 0]
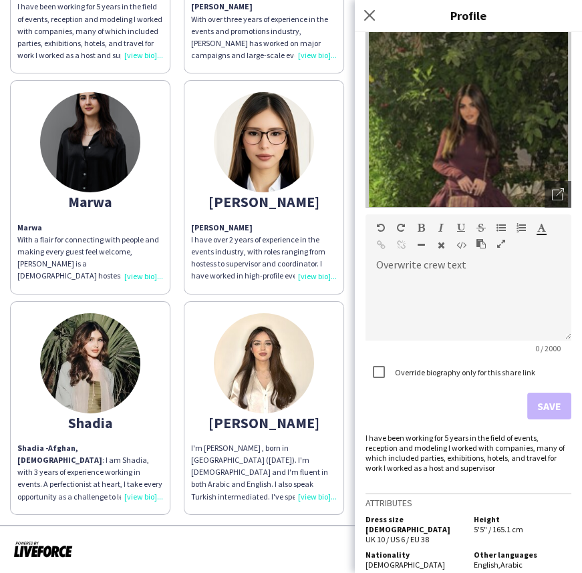
click at [153, 491] on div "Shadia - Afghan, [DEMOGRAPHIC_DATA] : I am Shadia, with 3 years of experience w…" at bounding box center [90, 472] width 146 height 61
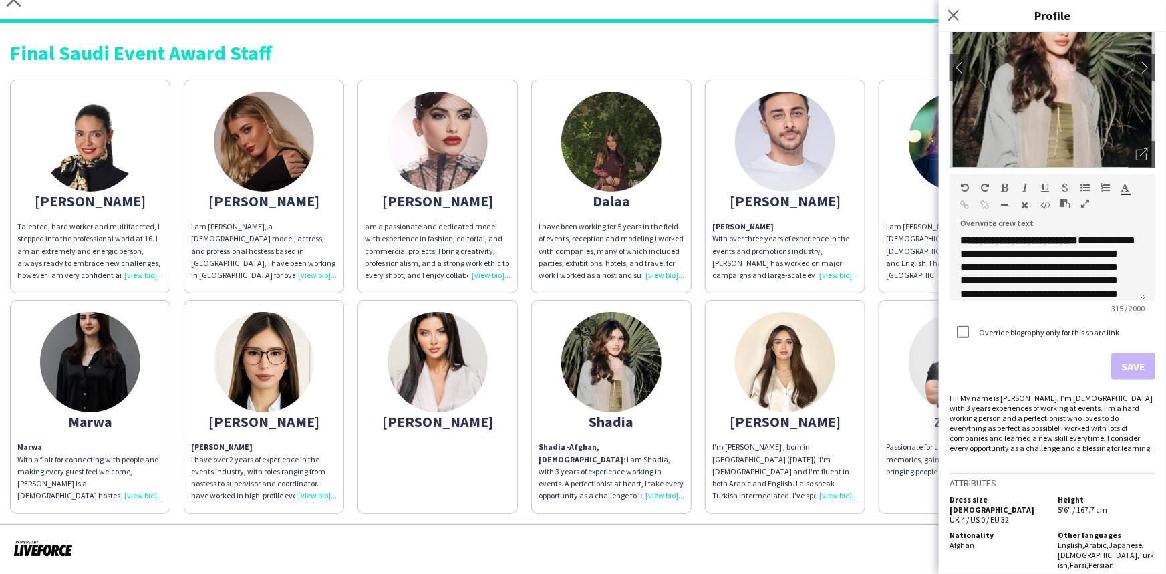
scroll to position [120, 0]
click at [581, 15] on icon at bounding box center [953, 15] width 13 height 13
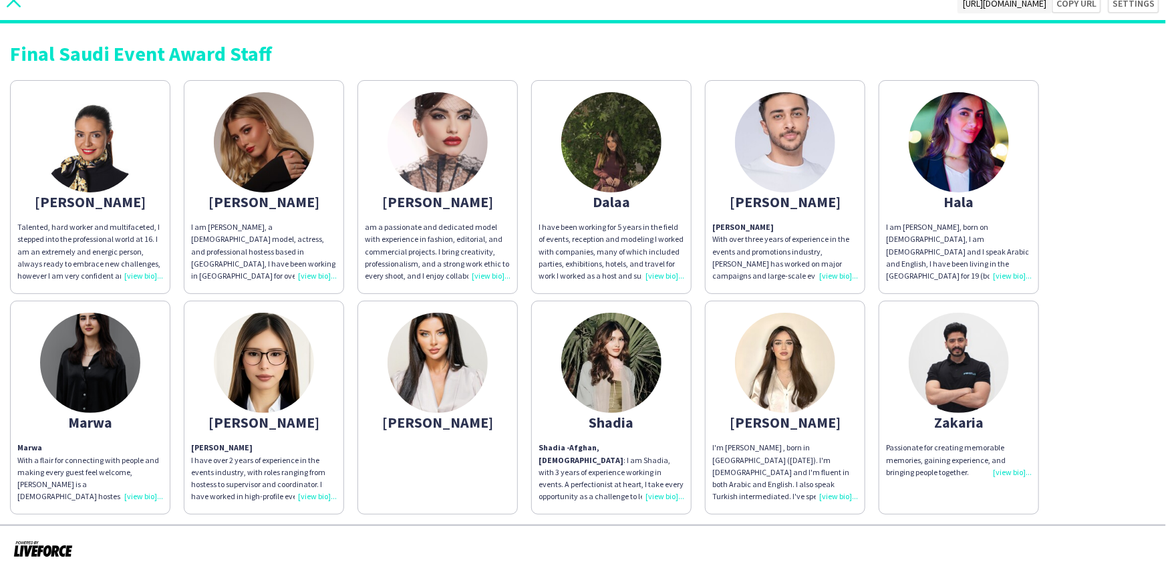
click at [13, 4] on icon "close" at bounding box center [14, 0] width 14 height 14
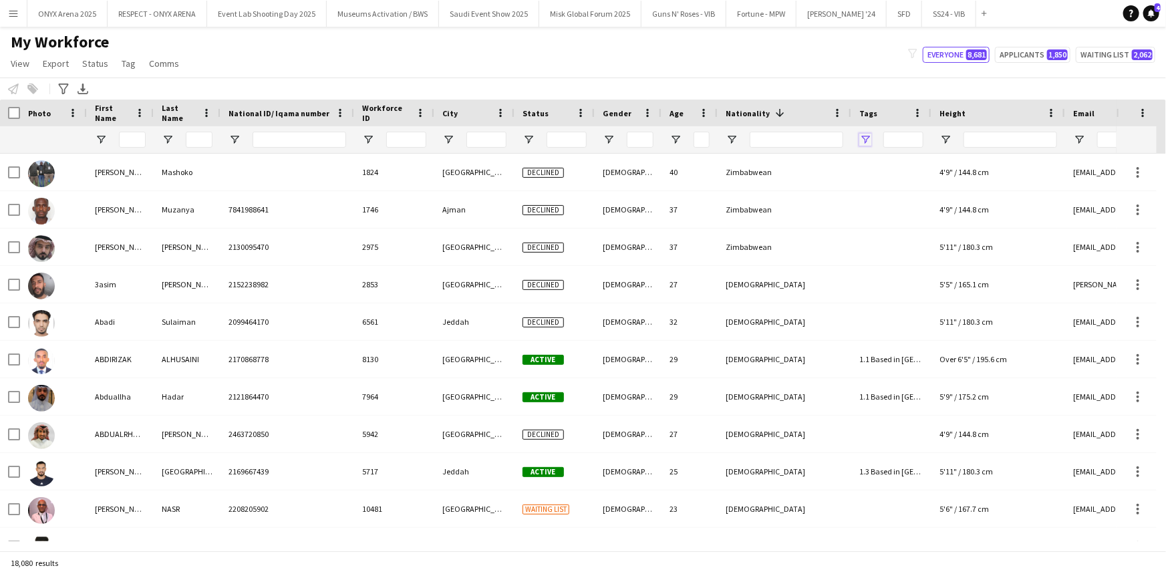
click at [581, 135] on span "Open Filter Menu" at bounding box center [865, 140] width 12 height 12
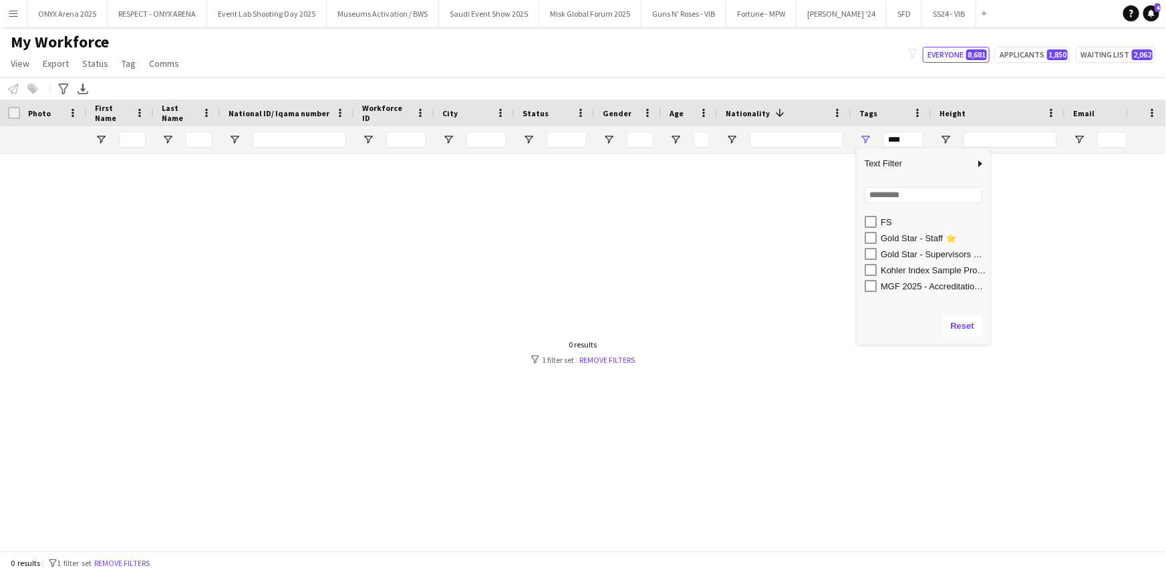
scroll to position [364, 0]
type input "**********"
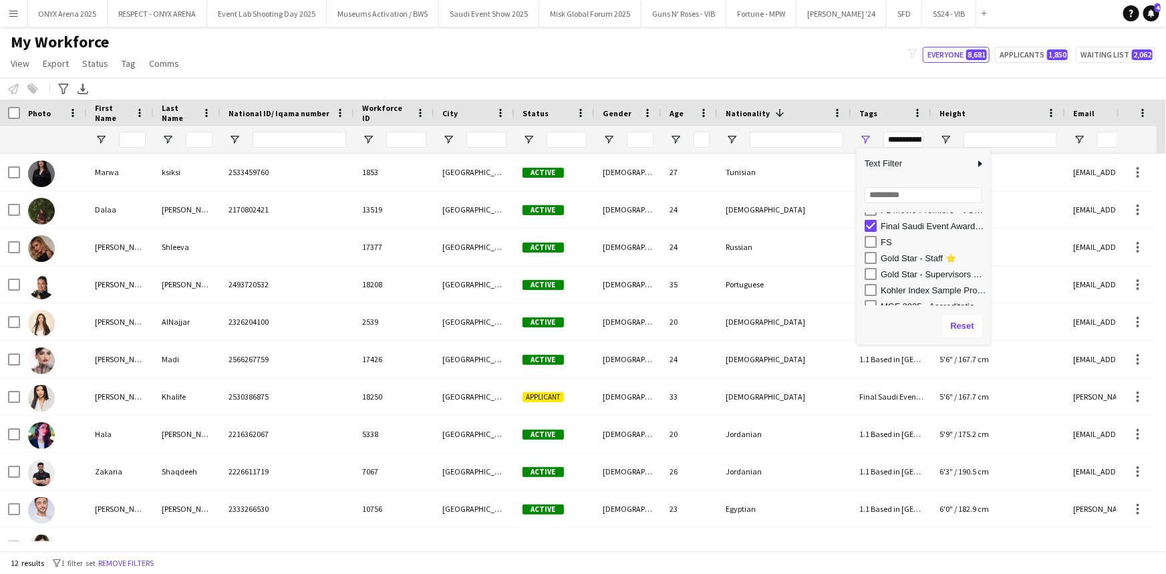
click at [581, 45] on div "My Workforce View Views Default view R4ven New view Update view Delete view Edi…" at bounding box center [583, 54] width 1166 height 45
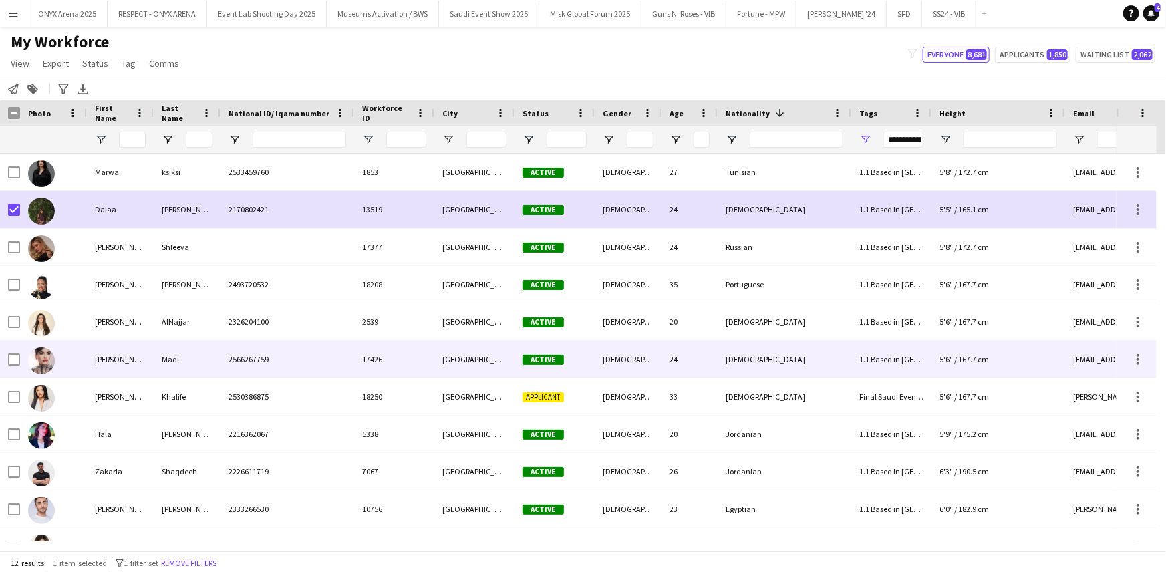
scroll to position [0, 0]
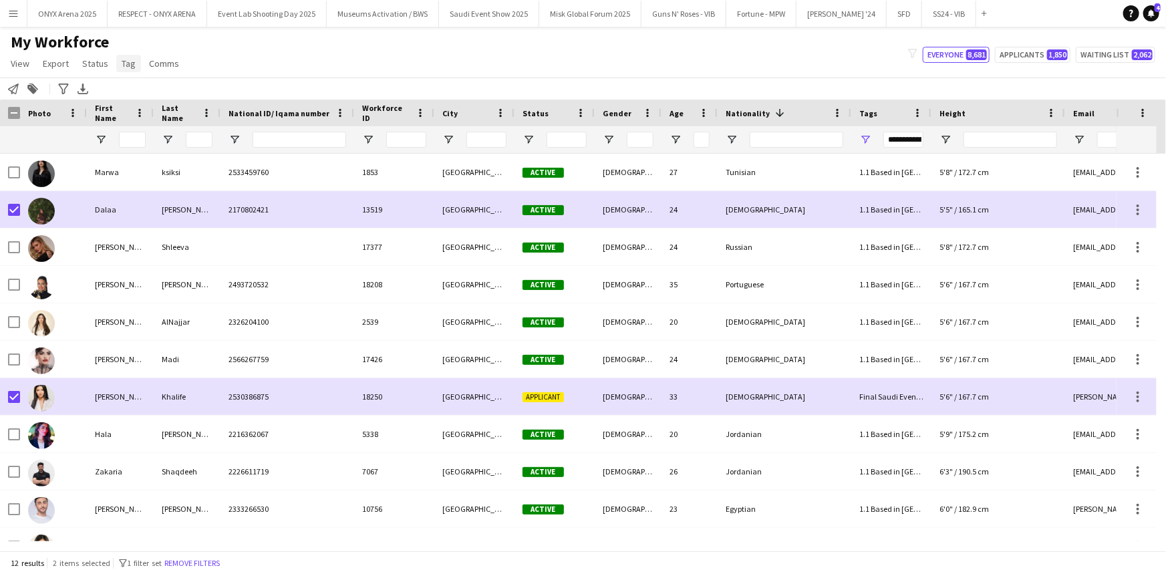
click at [130, 69] on link "Tag" at bounding box center [128, 63] width 25 height 17
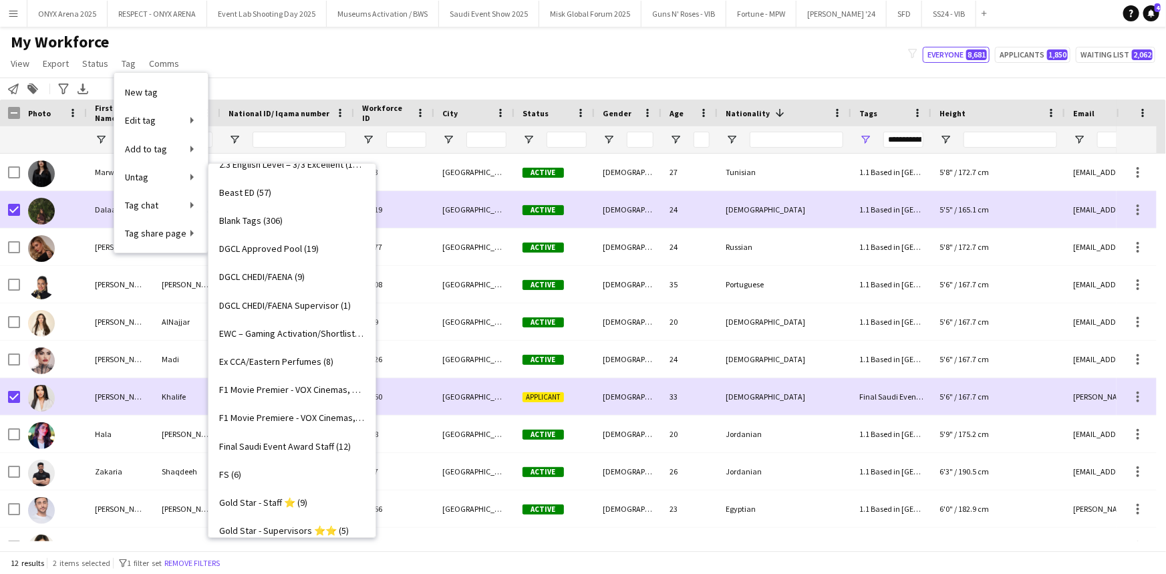
scroll to position [303, 0]
click at [266, 442] on span "Final Saudi Event Award Staff (12)" at bounding box center [285, 444] width 132 height 12
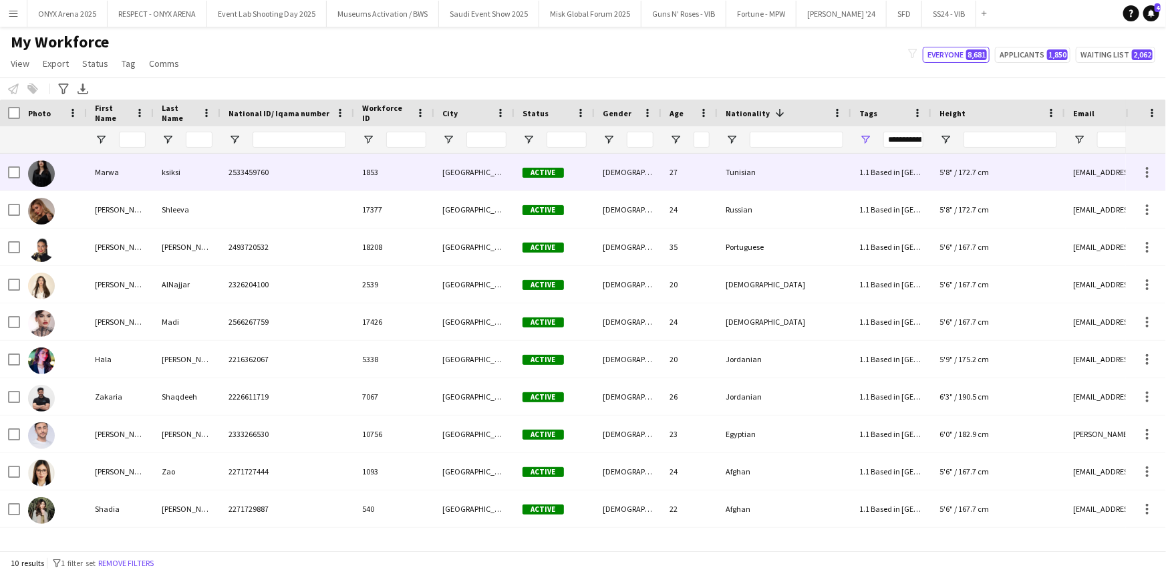
click at [114, 178] on div "Marwa" at bounding box center [120, 172] width 67 height 37
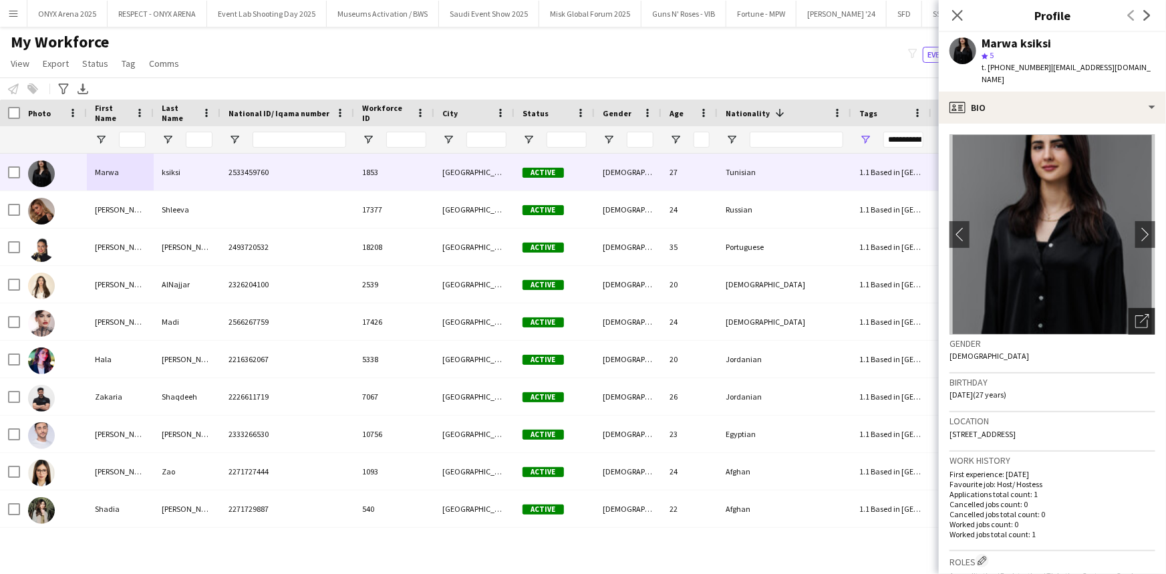
click at [581, 314] on icon "Open photos pop-in" at bounding box center [1142, 321] width 14 height 14
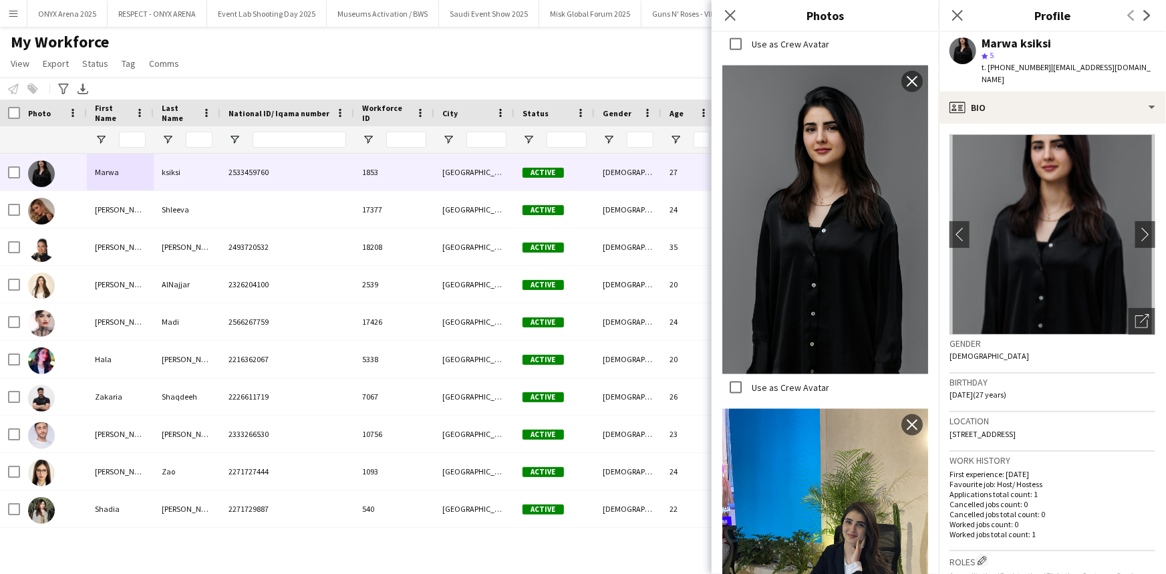
scroll to position [961, 0]
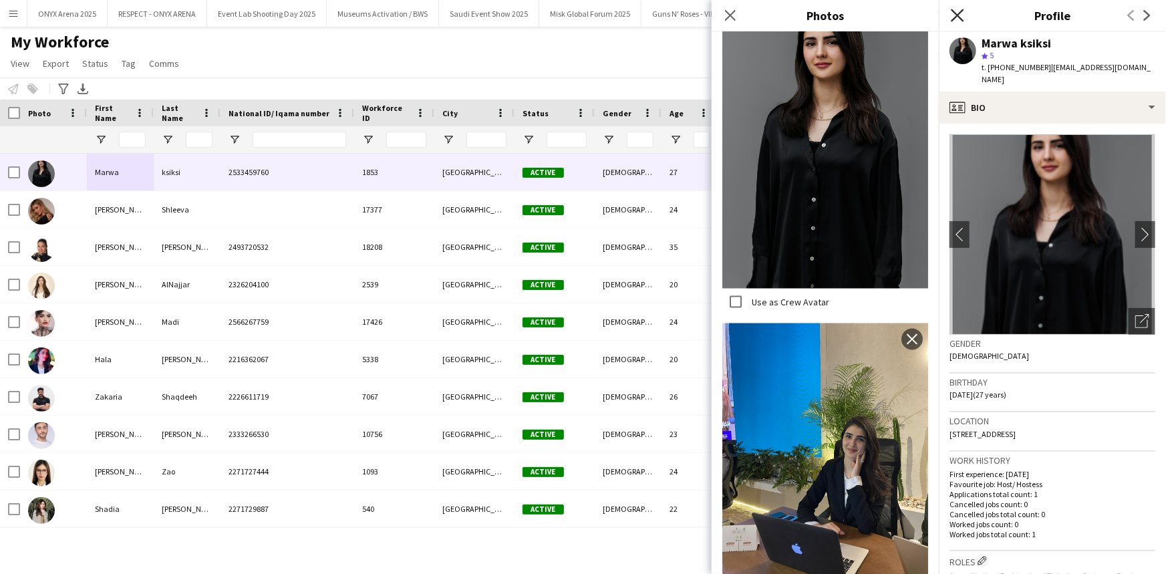
click at [581, 15] on icon "Close pop-in" at bounding box center [957, 15] width 13 height 13
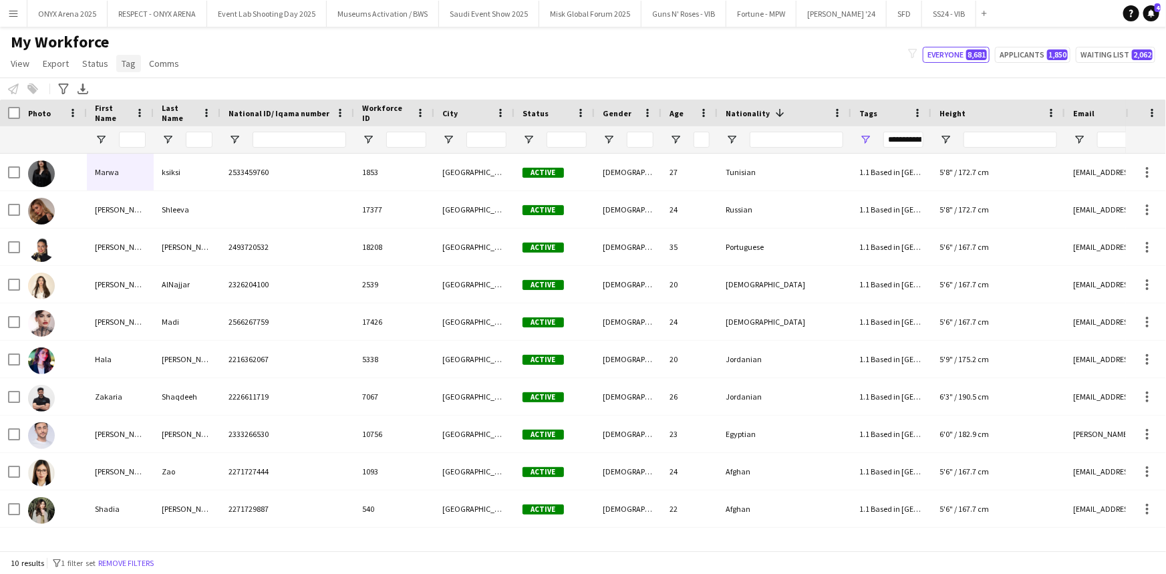
click at [130, 66] on span "Tag" at bounding box center [129, 63] width 14 height 12
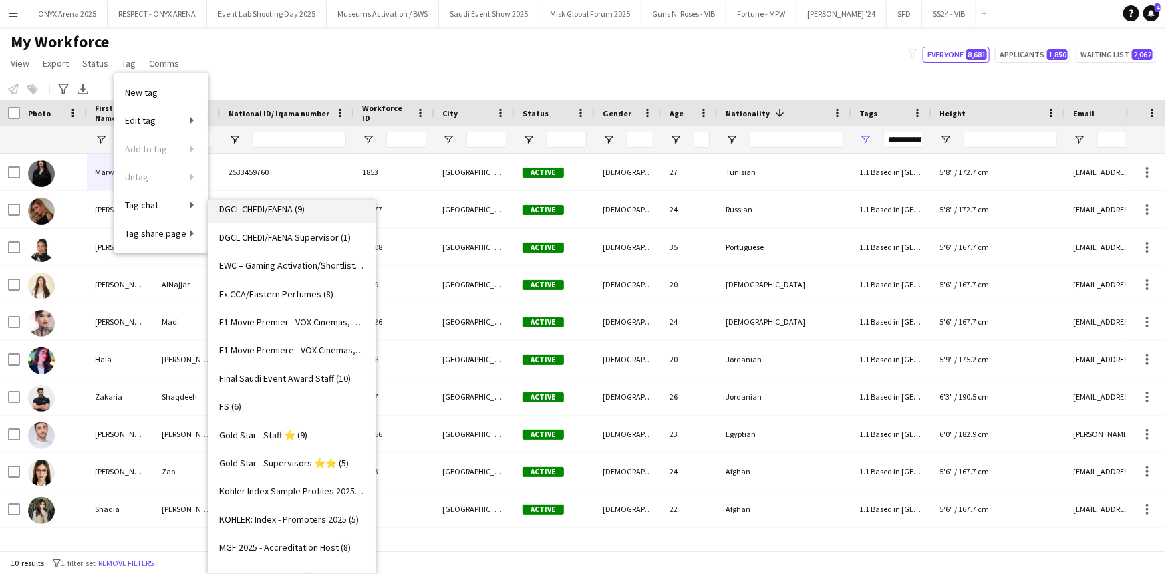
scroll to position [425, 0]
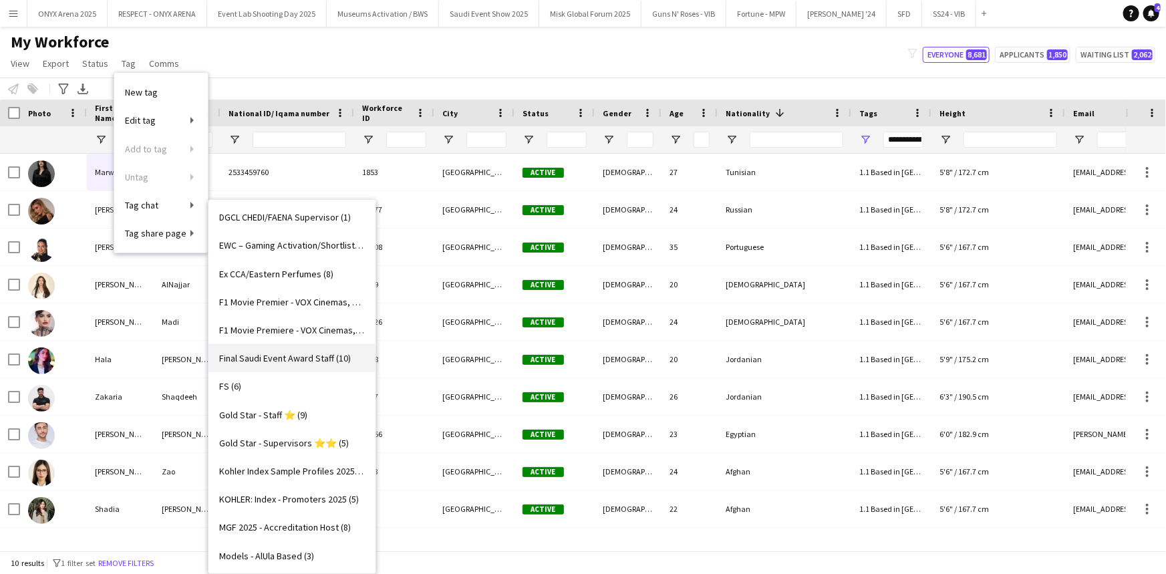
click at [290, 367] on link "Final Saudi Event Award Staff (10)" at bounding box center [291, 358] width 167 height 28
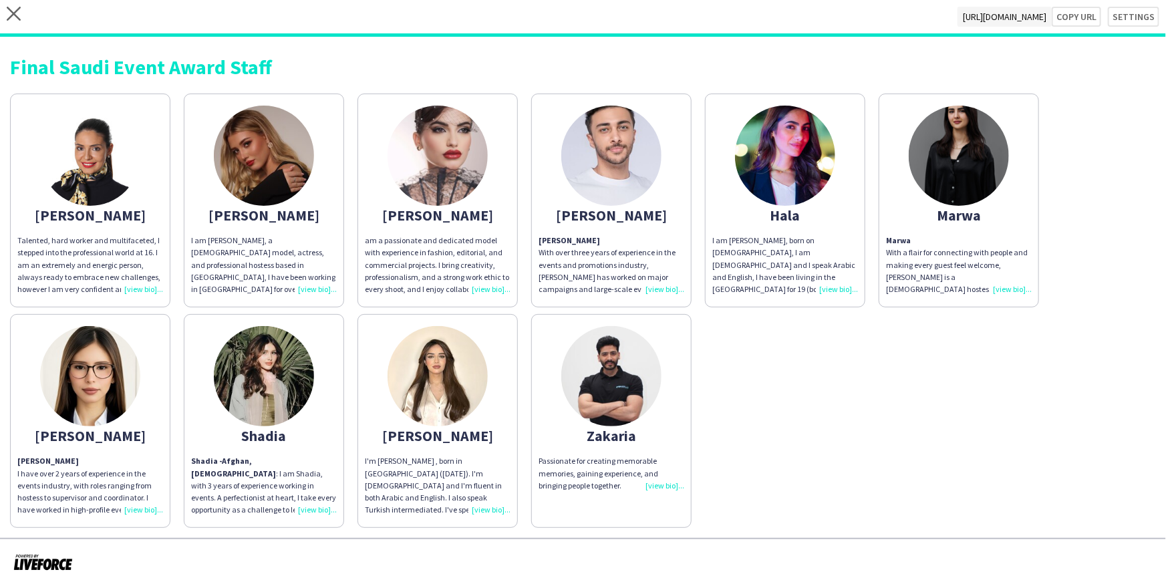
click at [581, 292] on div "Marwa With a flair for connecting with people and making every guest feel welco…" at bounding box center [959, 265] width 146 height 61
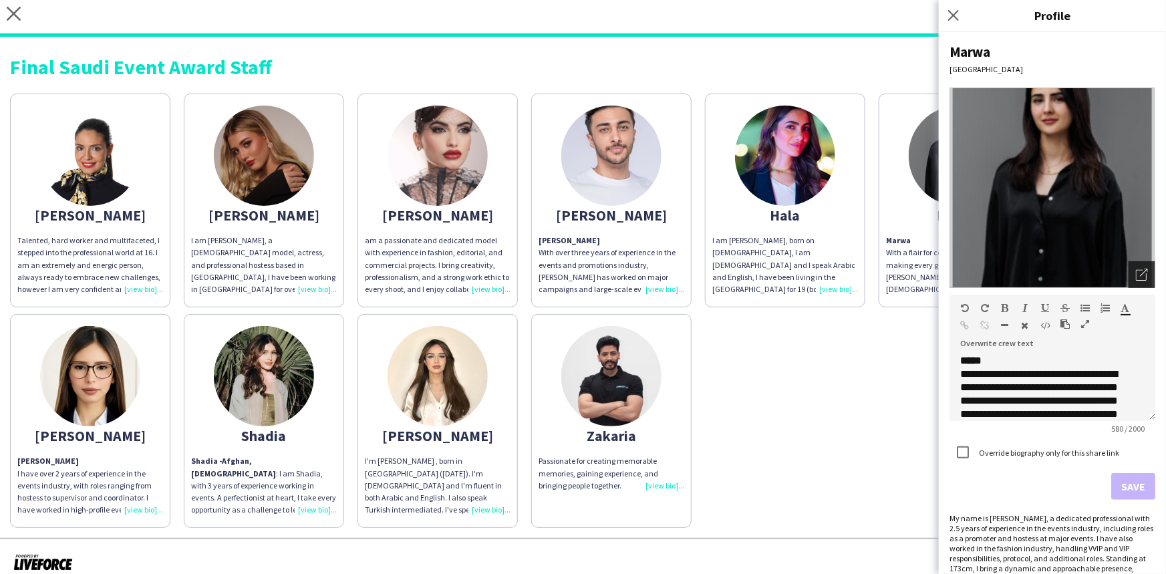
click at [581, 275] on icon "Open photos pop-in" at bounding box center [1142, 275] width 12 height 12
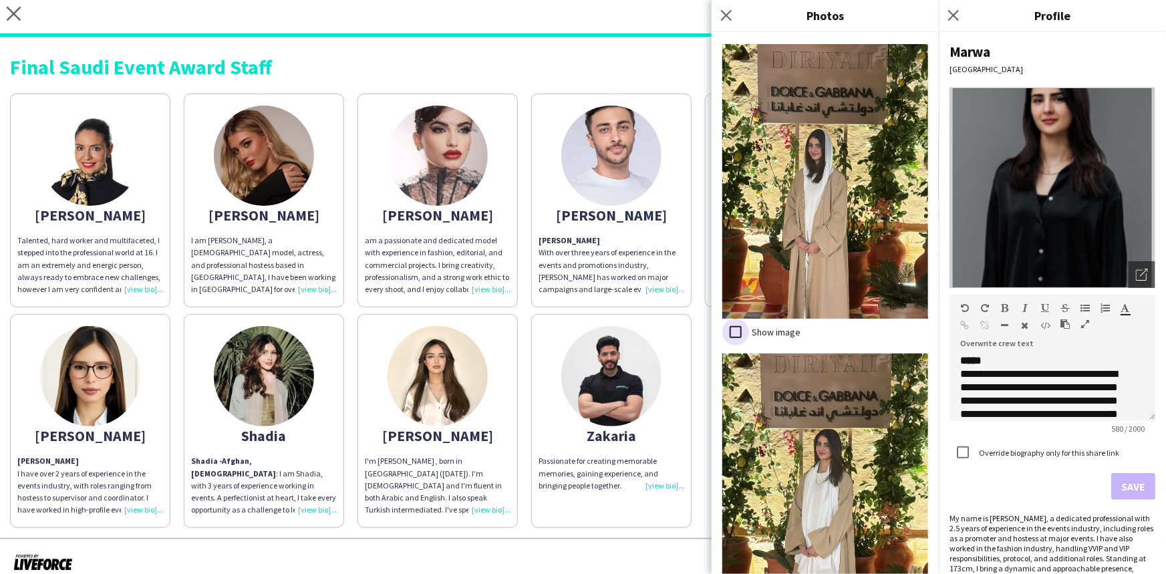
scroll to position [935, 0]
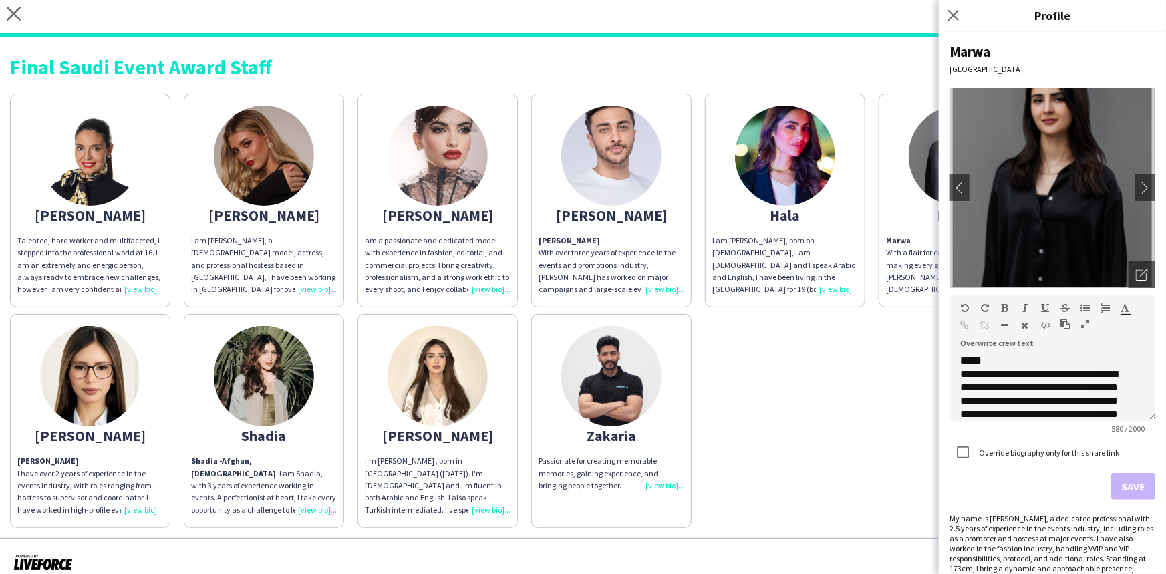
click at [581, 289] on div "I am [PERSON_NAME], born on [DEMOGRAPHIC_DATA], I am [DEMOGRAPHIC_DATA] and I s…" at bounding box center [785, 265] width 146 height 61
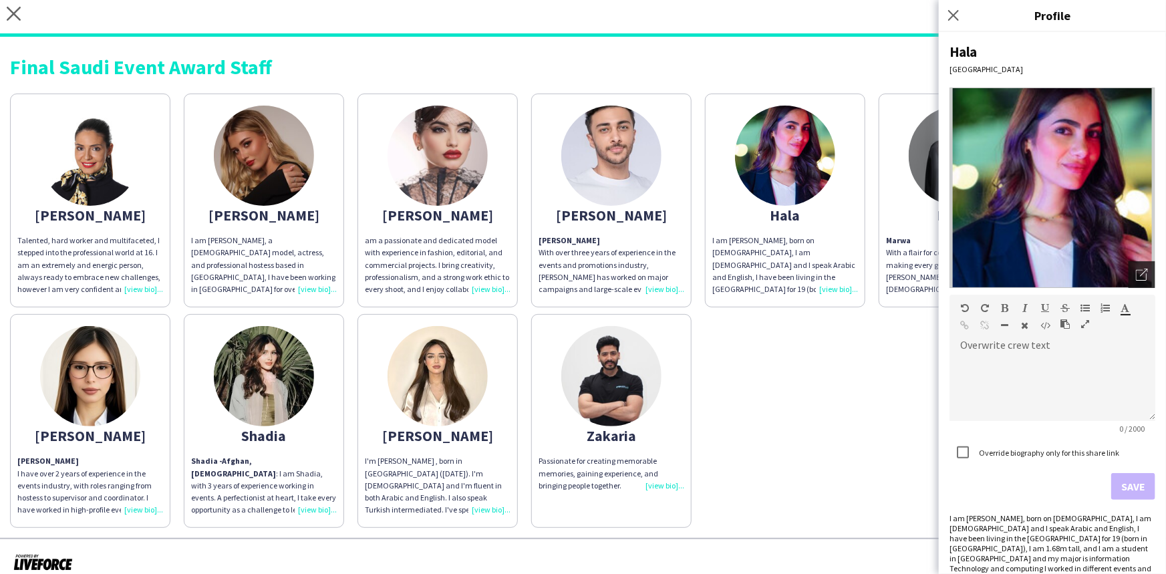
click at [581, 276] on icon "Open photos pop-in" at bounding box center [1142, 275] width 12 height 12
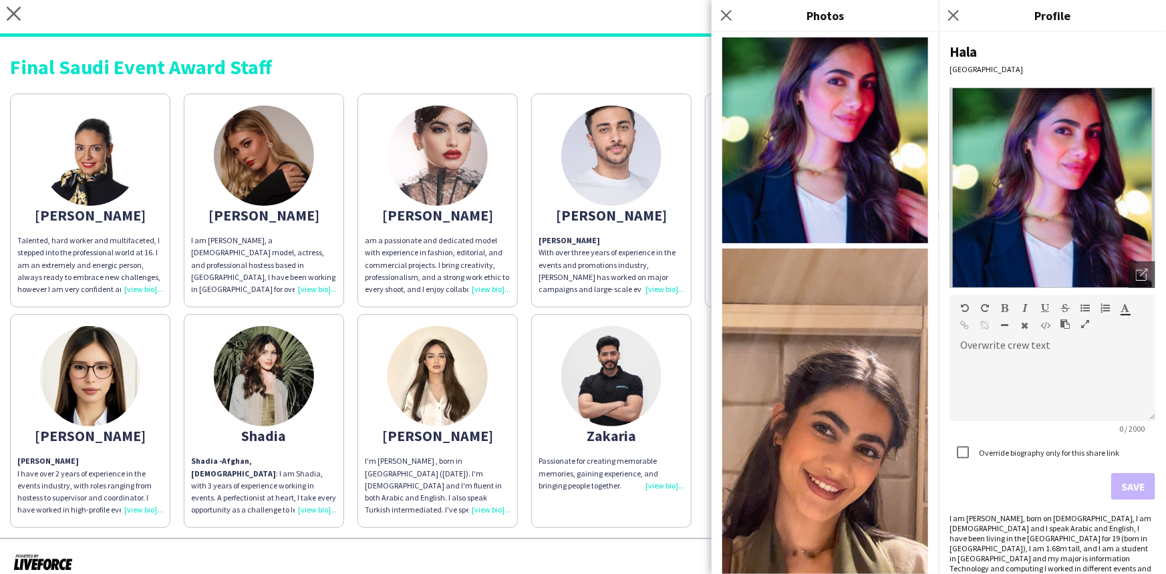
scroll to position [98, 0]
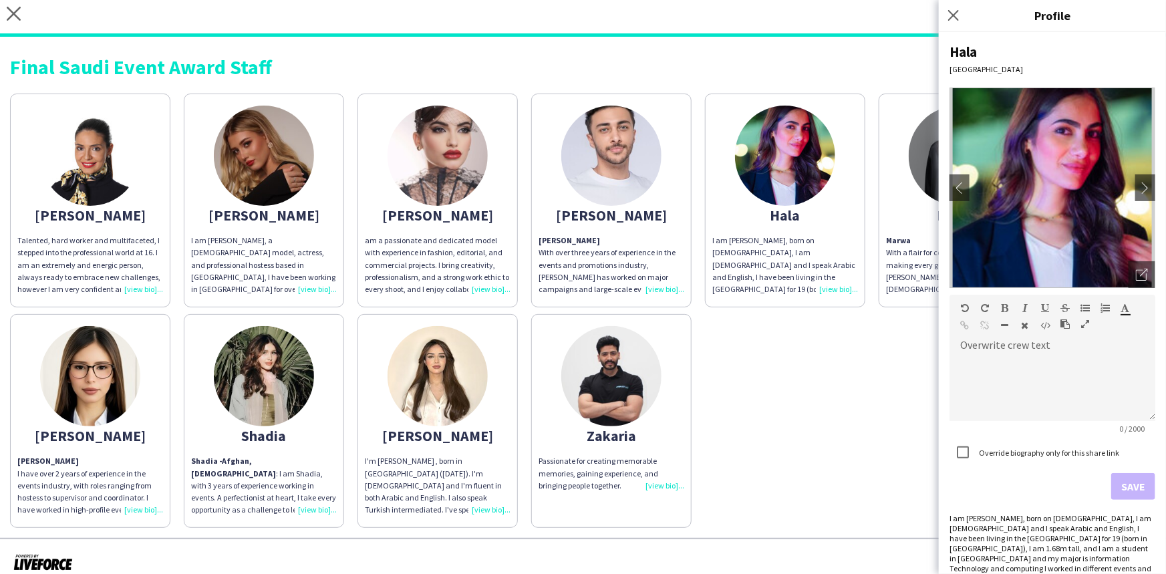
click at [324, 511] on div "Shadia - Afghan, [DEMOGRAPHIC_DATA] : I am Shadia, with 3 years of experience w…" at bounding box center [264, 485] width 146 height 61
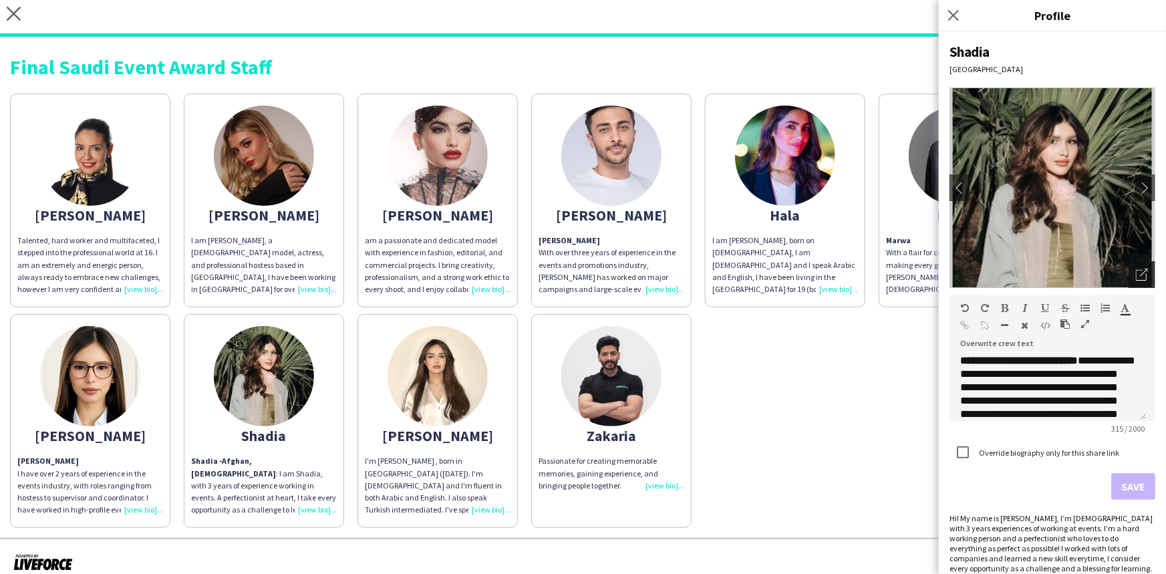
click at [581, 267] on div "Open photos pop-in" at bounding box center [1141, 274] width 27 height 27
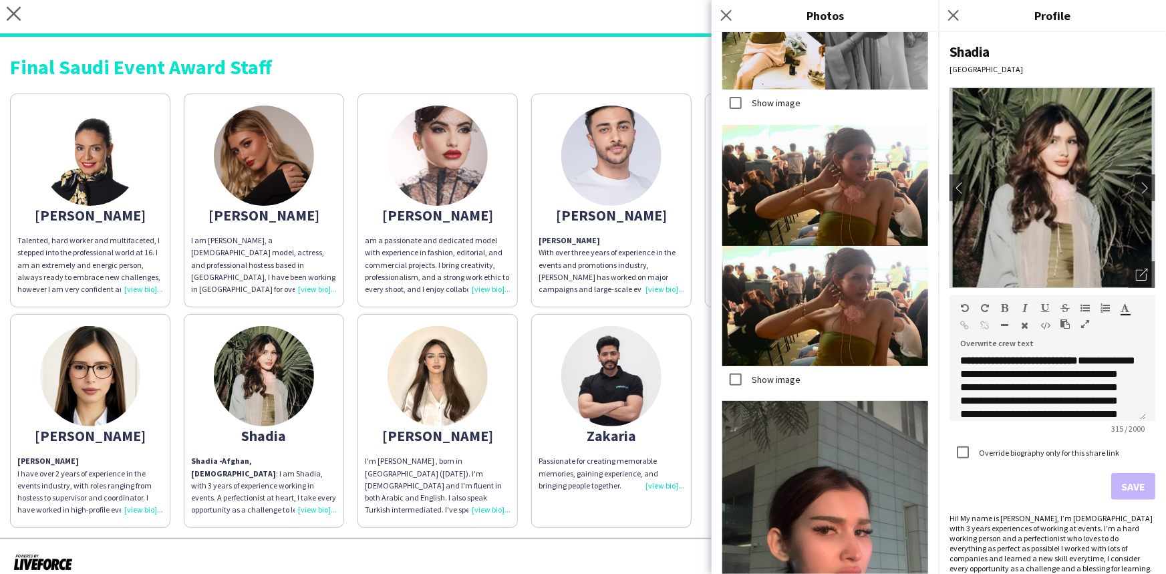
scroll to position [2843, 0]
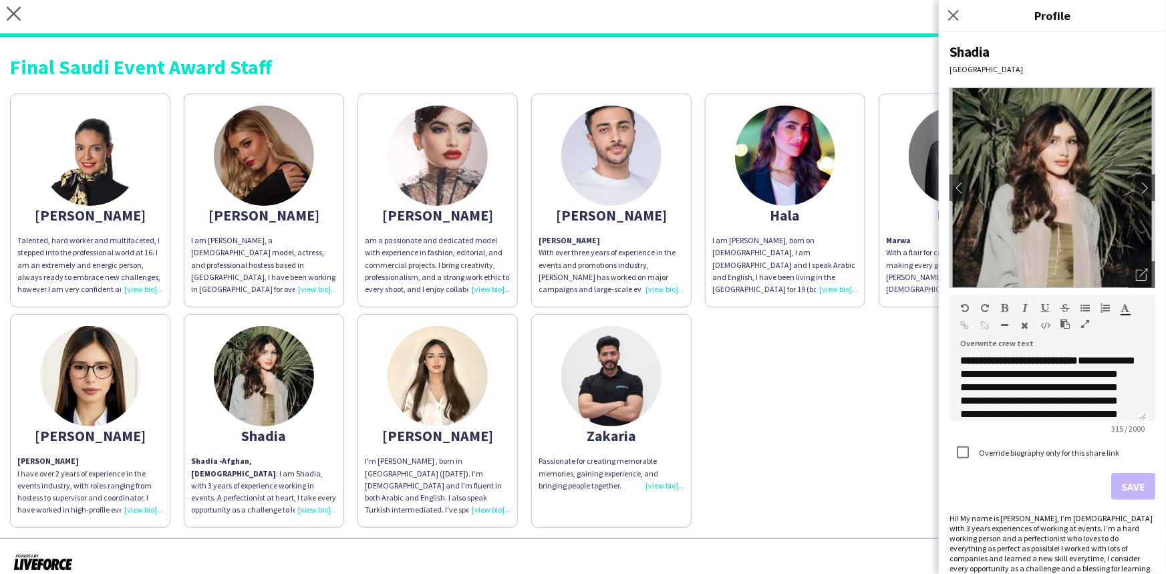
click at [152, 510] on div "[PERSON_NAME] have over 2 years of experience in the events industry, with role…" at bounding box center [90, 485] width 146 height 61
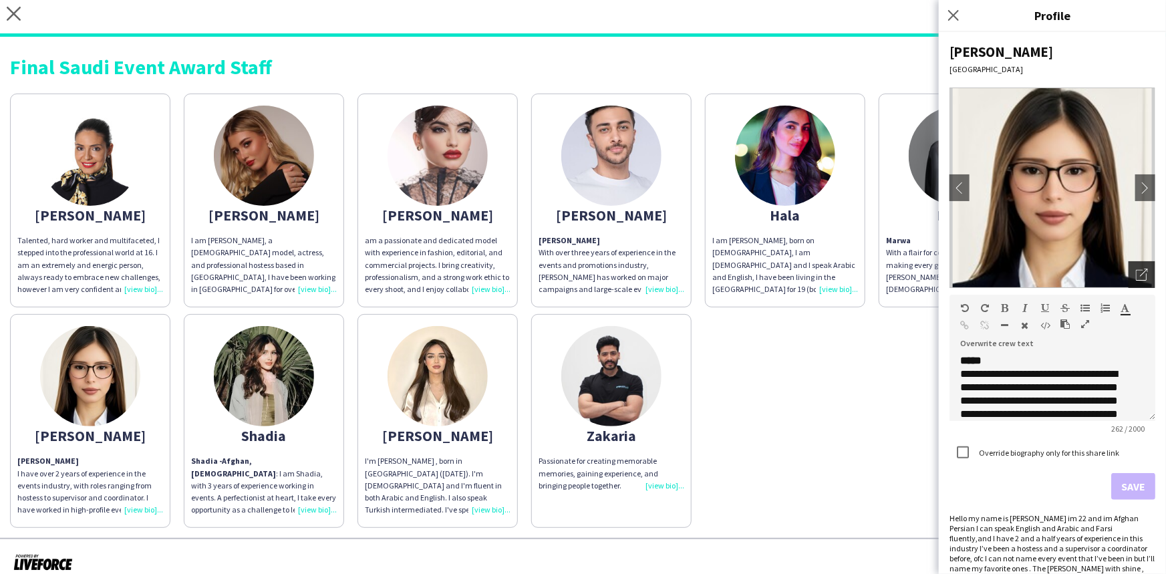
click at [581, 269] on div "Open photos pop-in" at bounding box center [1141, 274] width 27 height 27
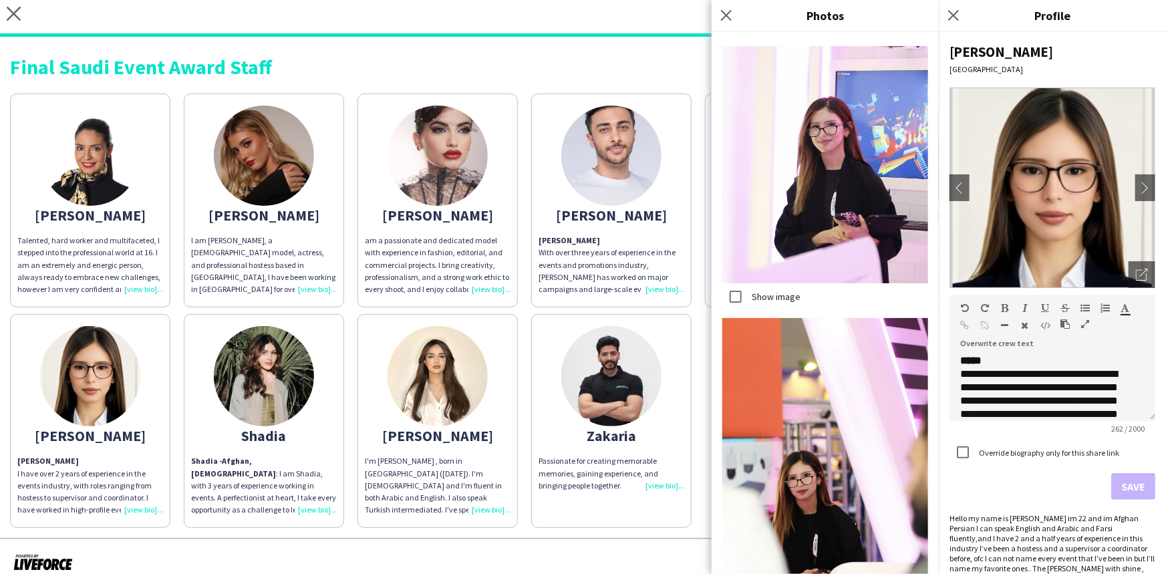
scroll to position [1837, 0]
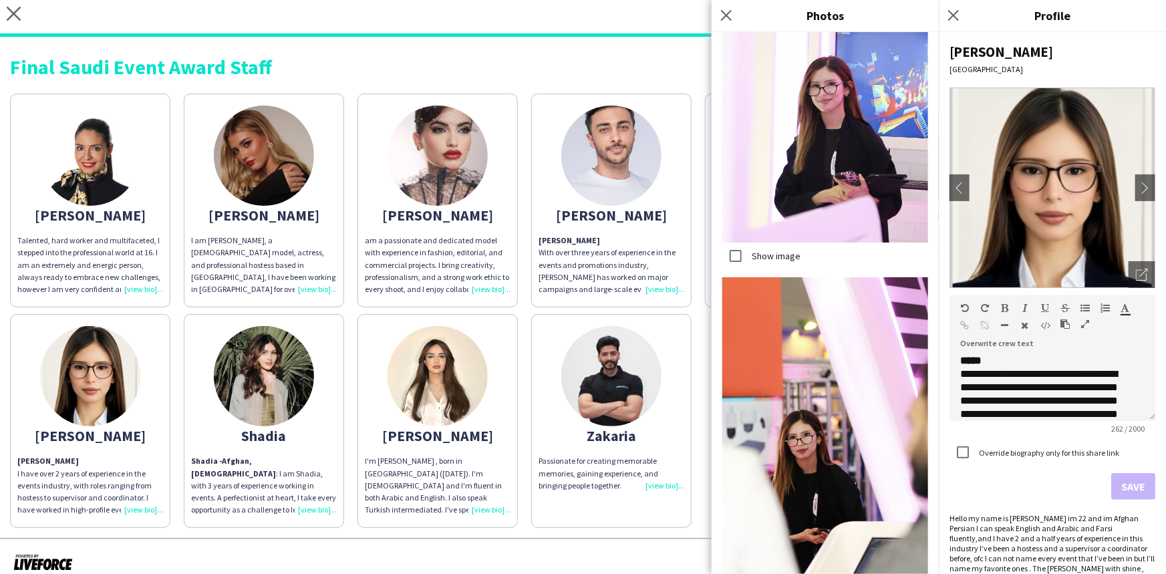
click at [138, 168] on img at bounding box center [90, 156] width 100 height 100
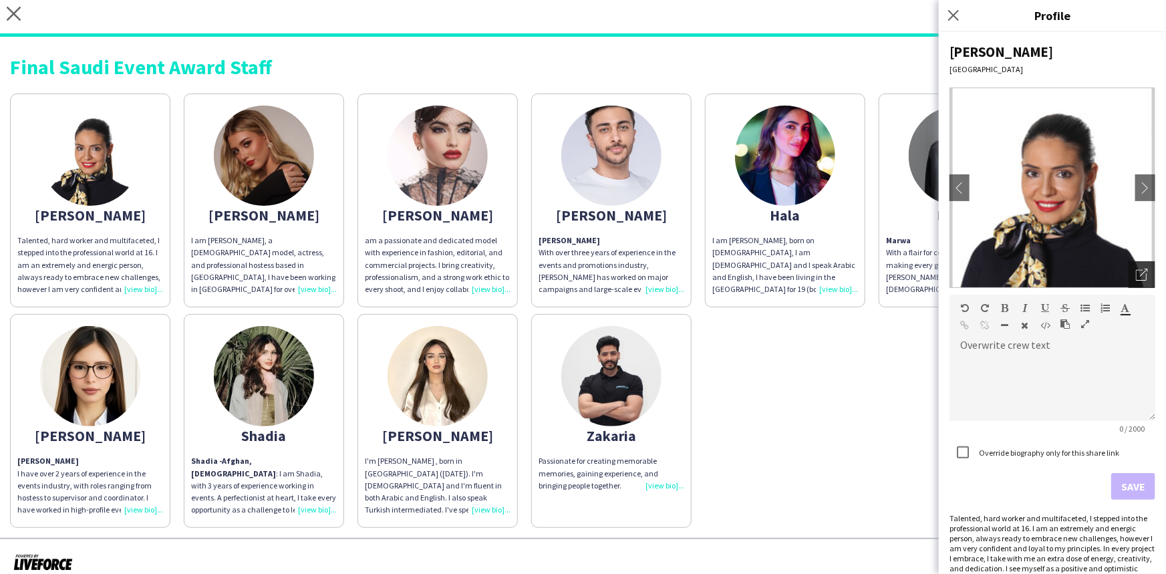
click at [581, 272] on icon "Open photos pop-in" at bounding box center [1142, 275] width 12 height 12
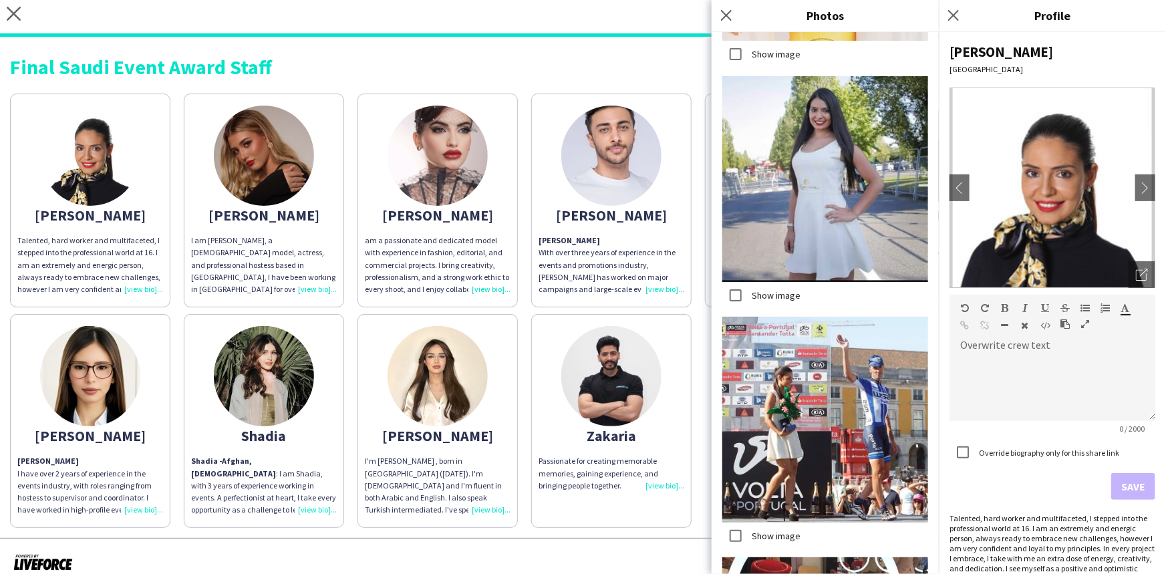
scroll to position [5909, 0]
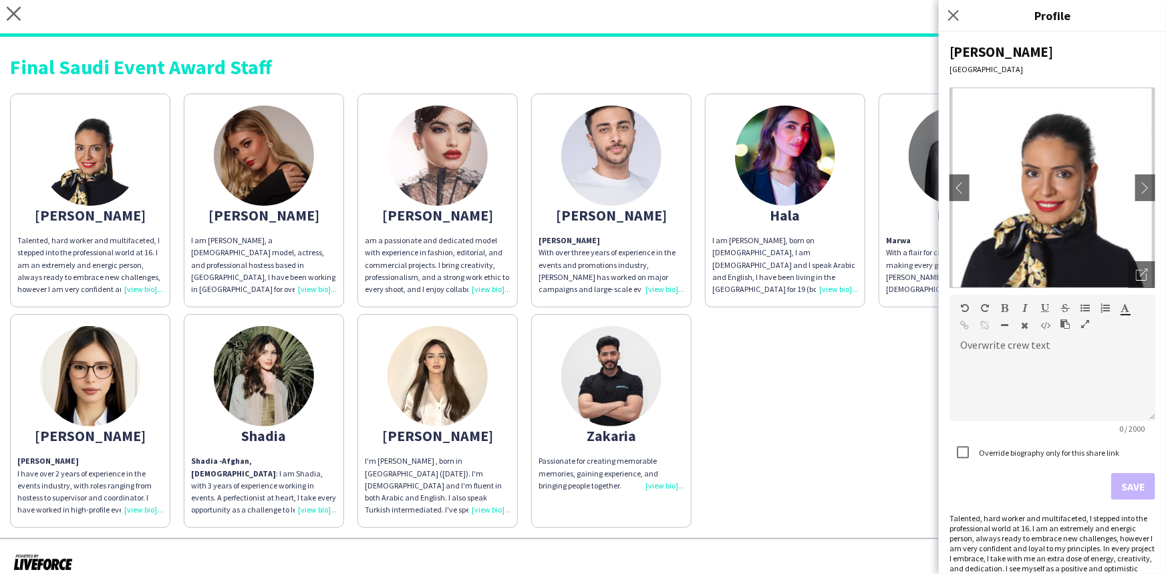
click at [319, 283] on div "I am [PERSON_NAME], a [DEMOGRAPHIC_DATA] model, actress, and professional hoste…" at bounding box center [264, 265] width 146 height 61
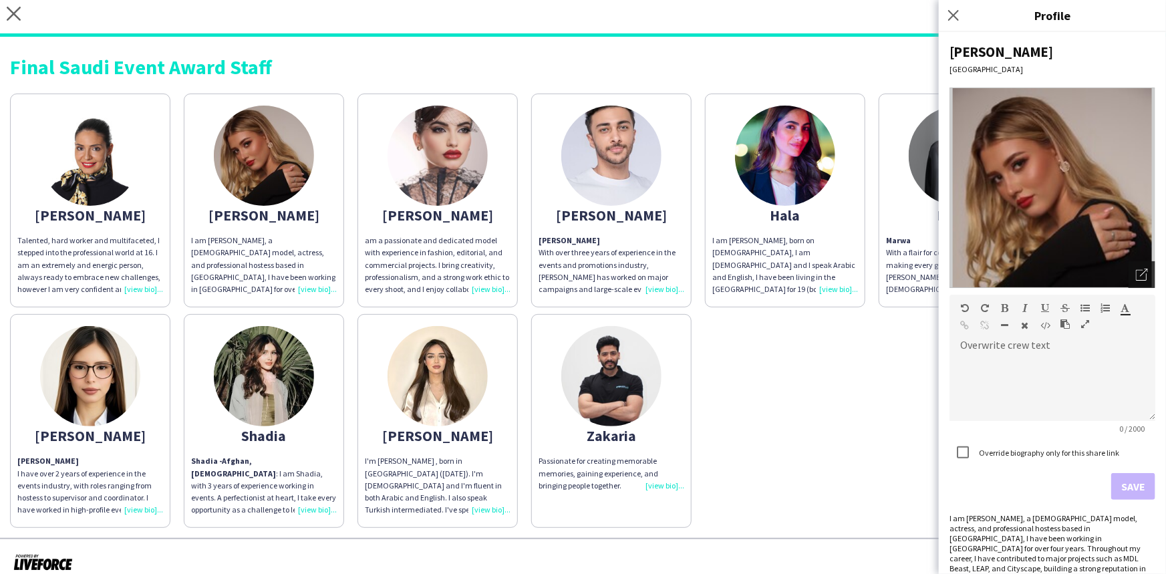
click at [581, 272] on icon "Open photos pop-in" at bounding box center [1142, 275] width 12 height 12
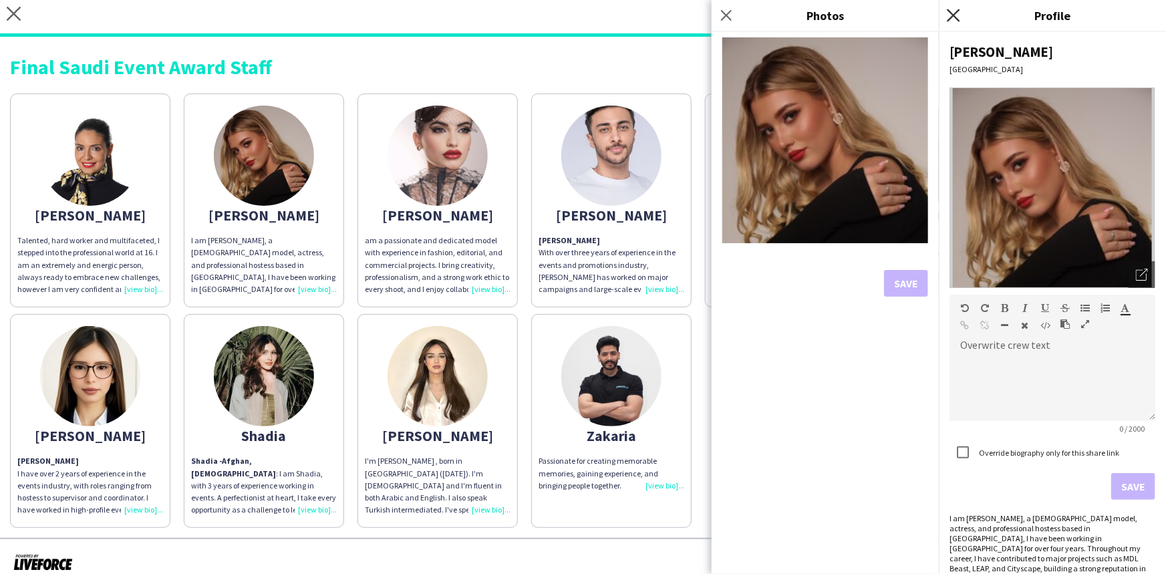
click at [581, 13] on icon "Close pop-in" at bounding box center [953, 15] width 13 height 13
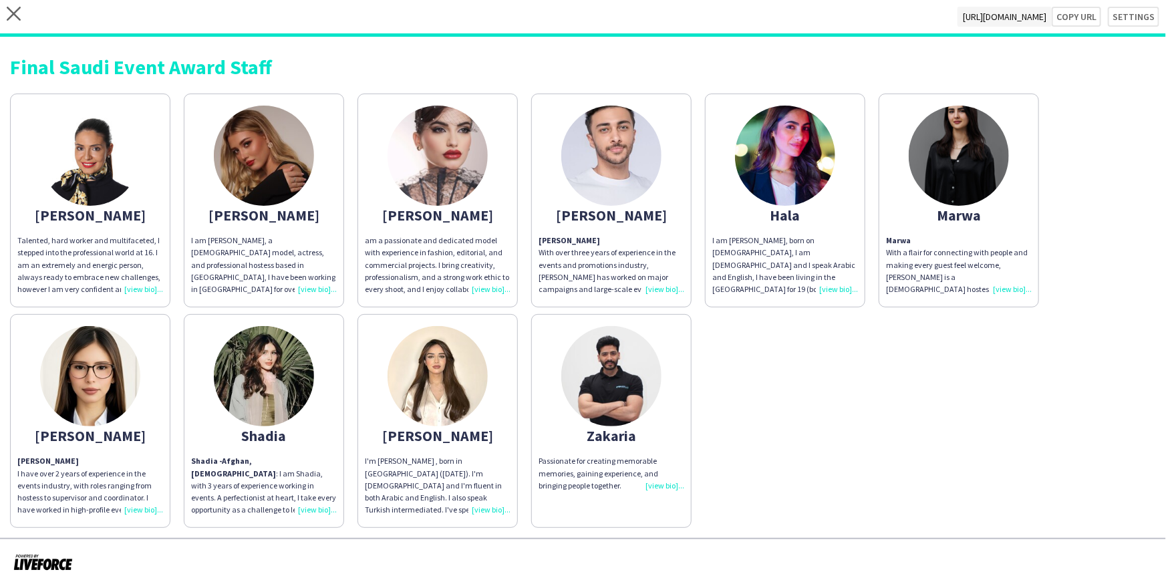
click at [488, 286] on div "am a passionate and dedicated model with experience in fashion, editorial, and …" at bounding box center [438, 265] width 146 height 61
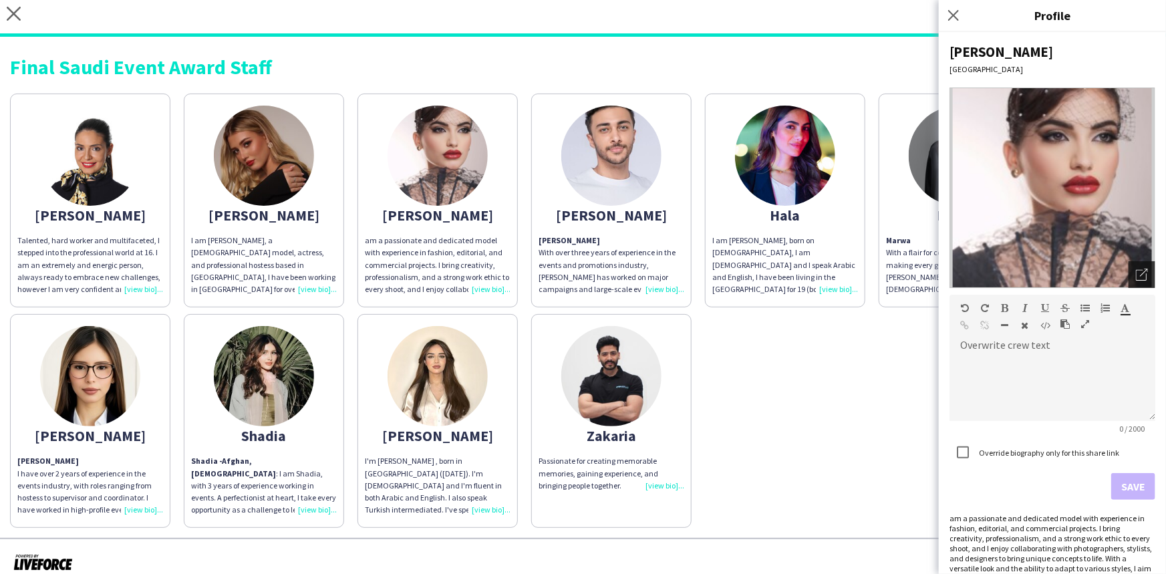
click at [581, 275] on div "Open photos pop-in" at bounding box center [1141, 274] width 27 height 27
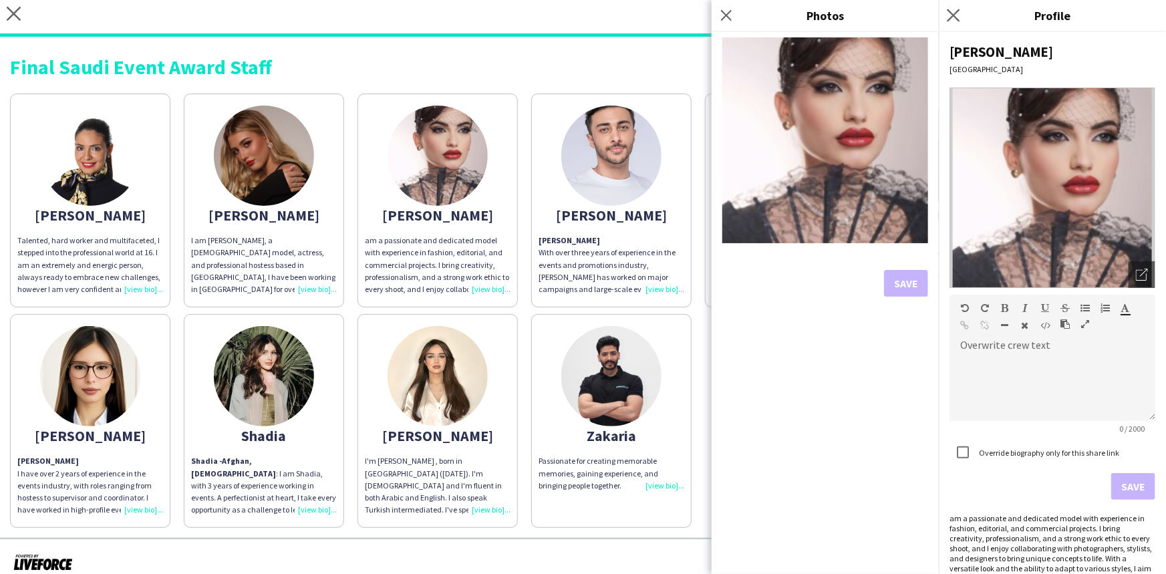
click at [581, 17] on icon "Close pop-in" at bounding box center [953, 15] width 13 height 13
